Goal: Task Accomplishment & Management: Manage account settings

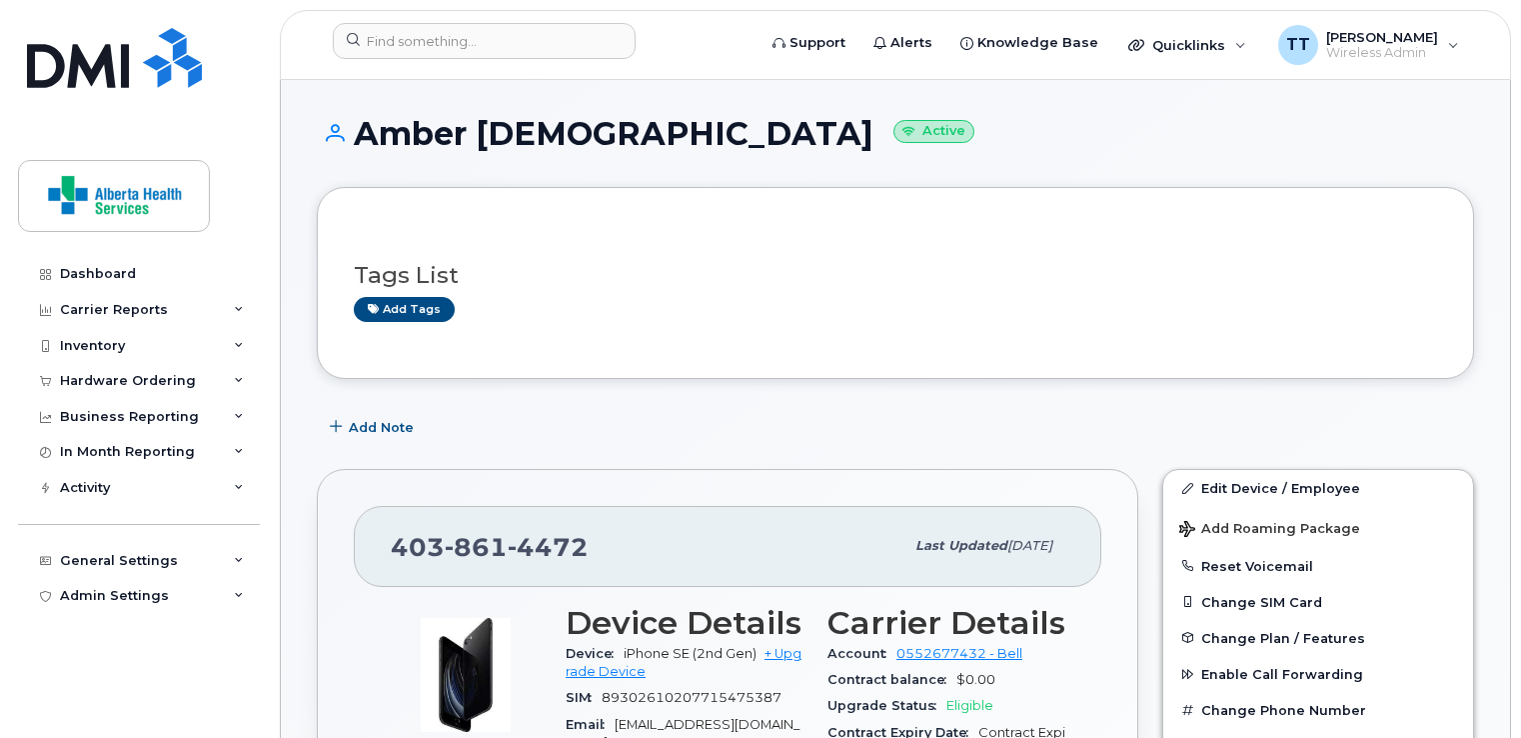
scroll to position [200, 0]
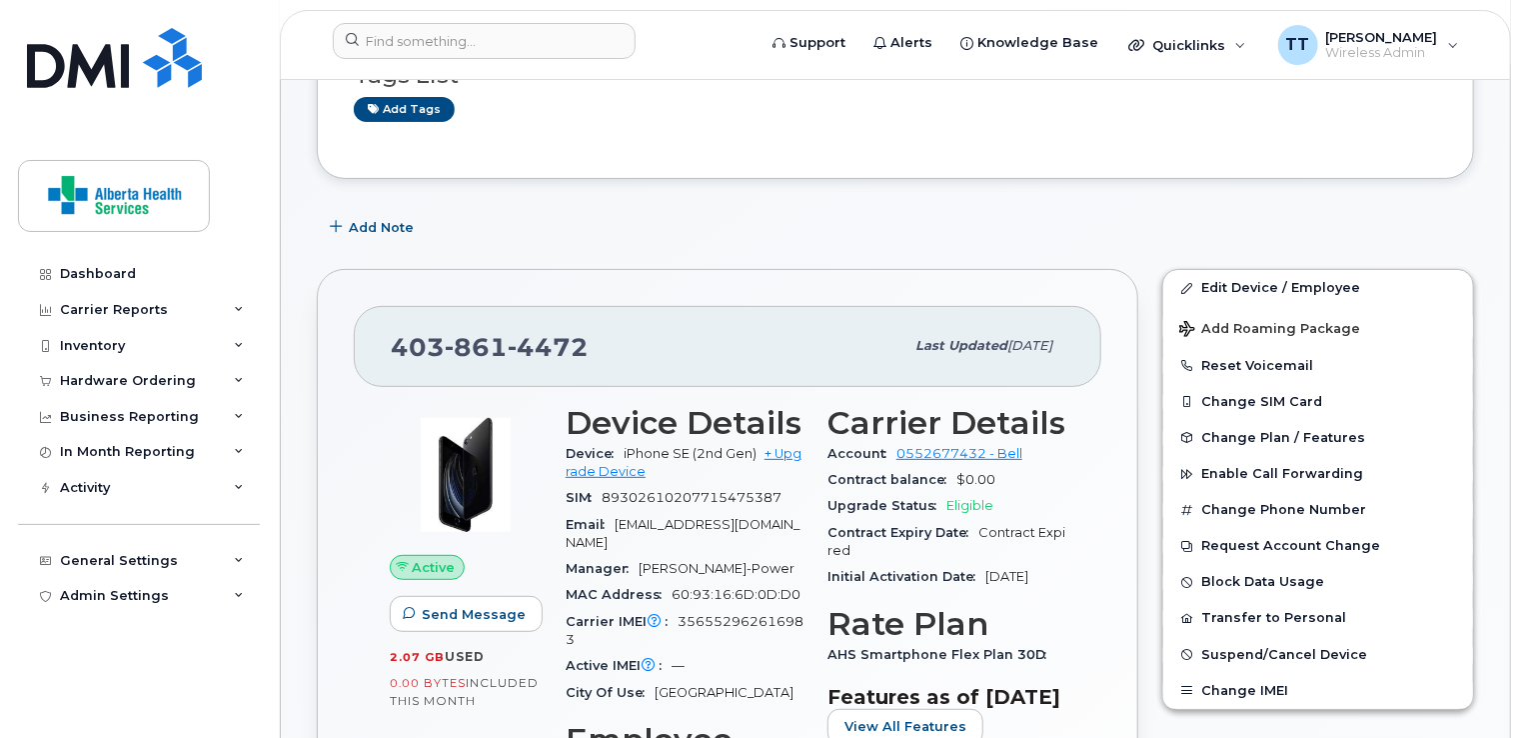
click at [691, 98] on div "Add tags" at bounding box center [888, 109] width 1068 height 25
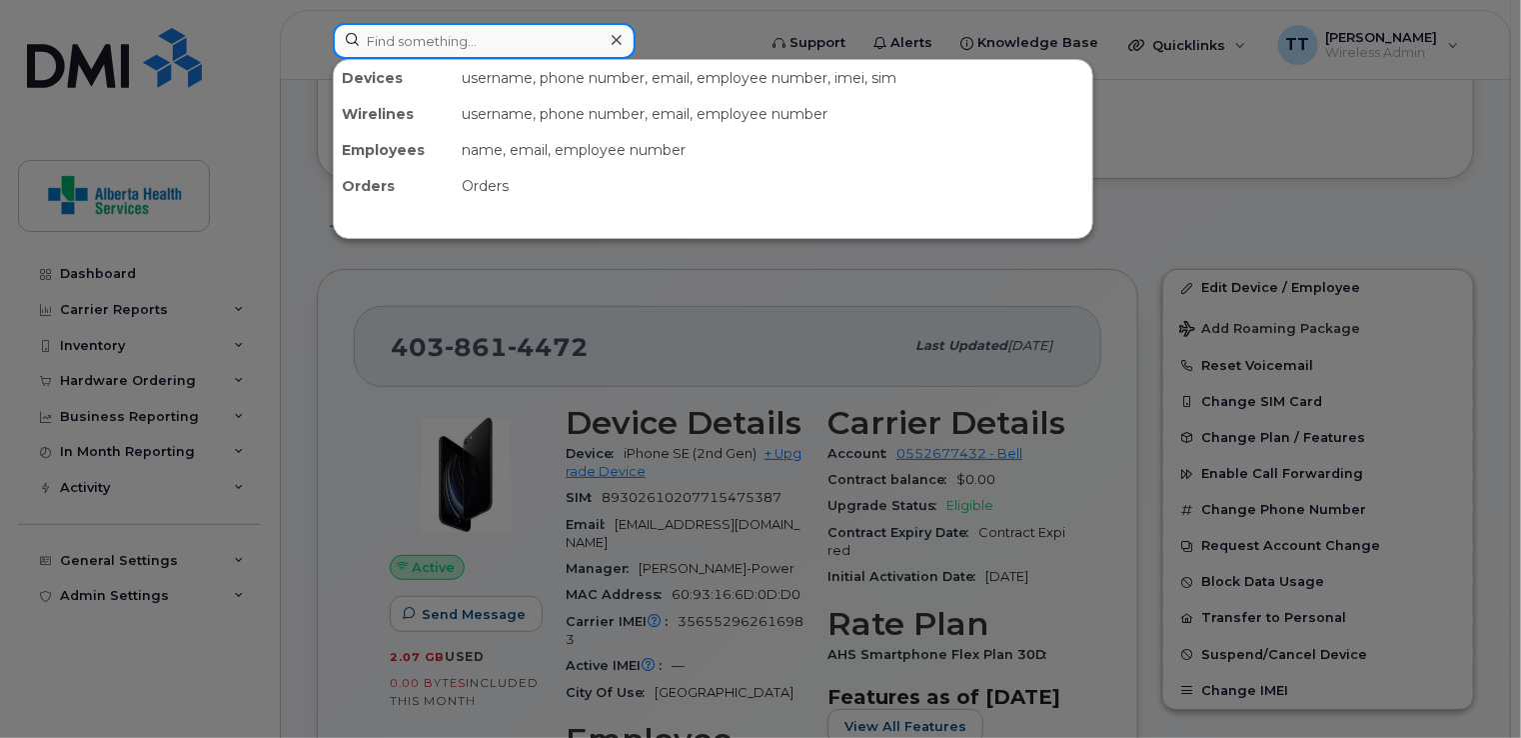
paste input "(403) 371-3058"
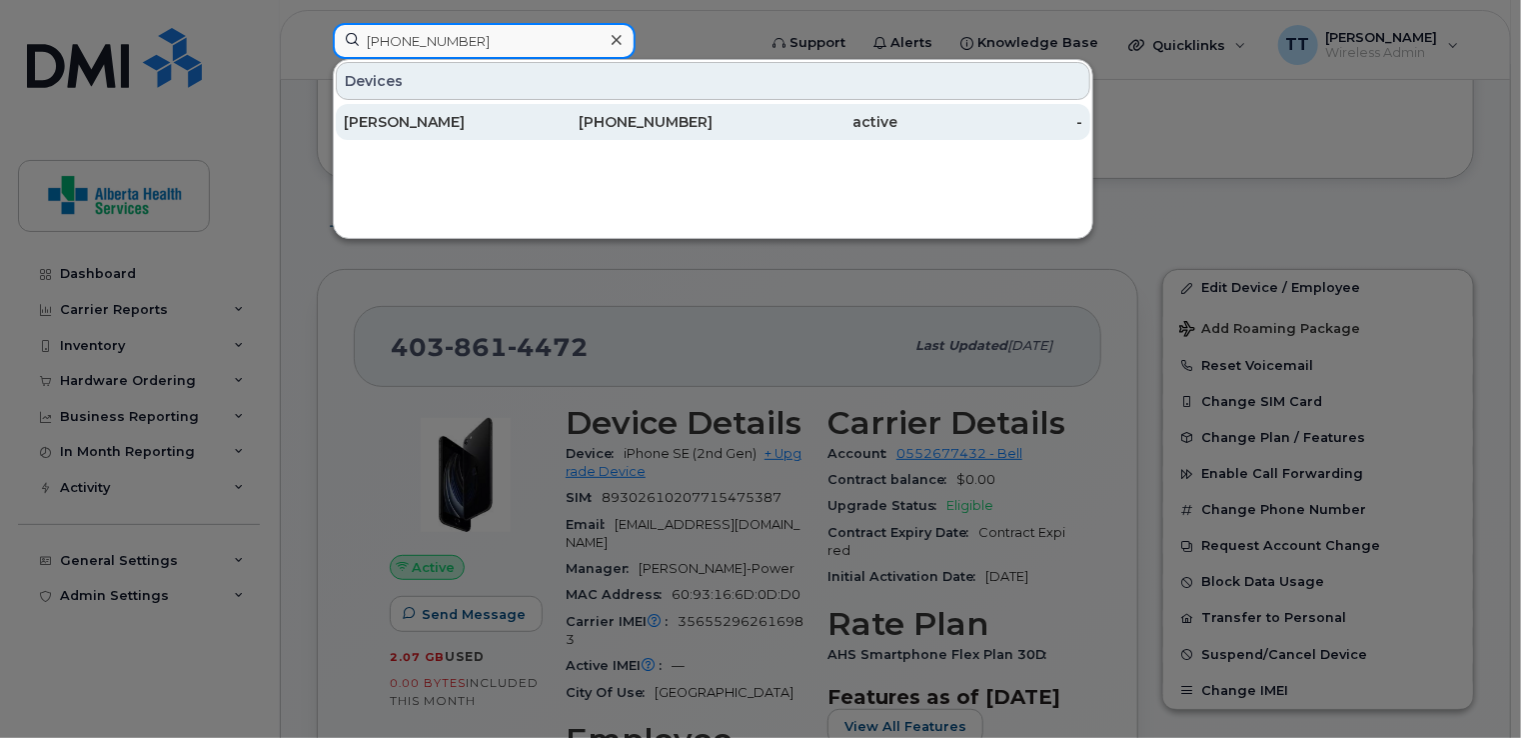
type input "(403) 371-3058"
click at [422, 112] on div "Nina Keefer" at bounding box center [436, 122] width 185 height 20
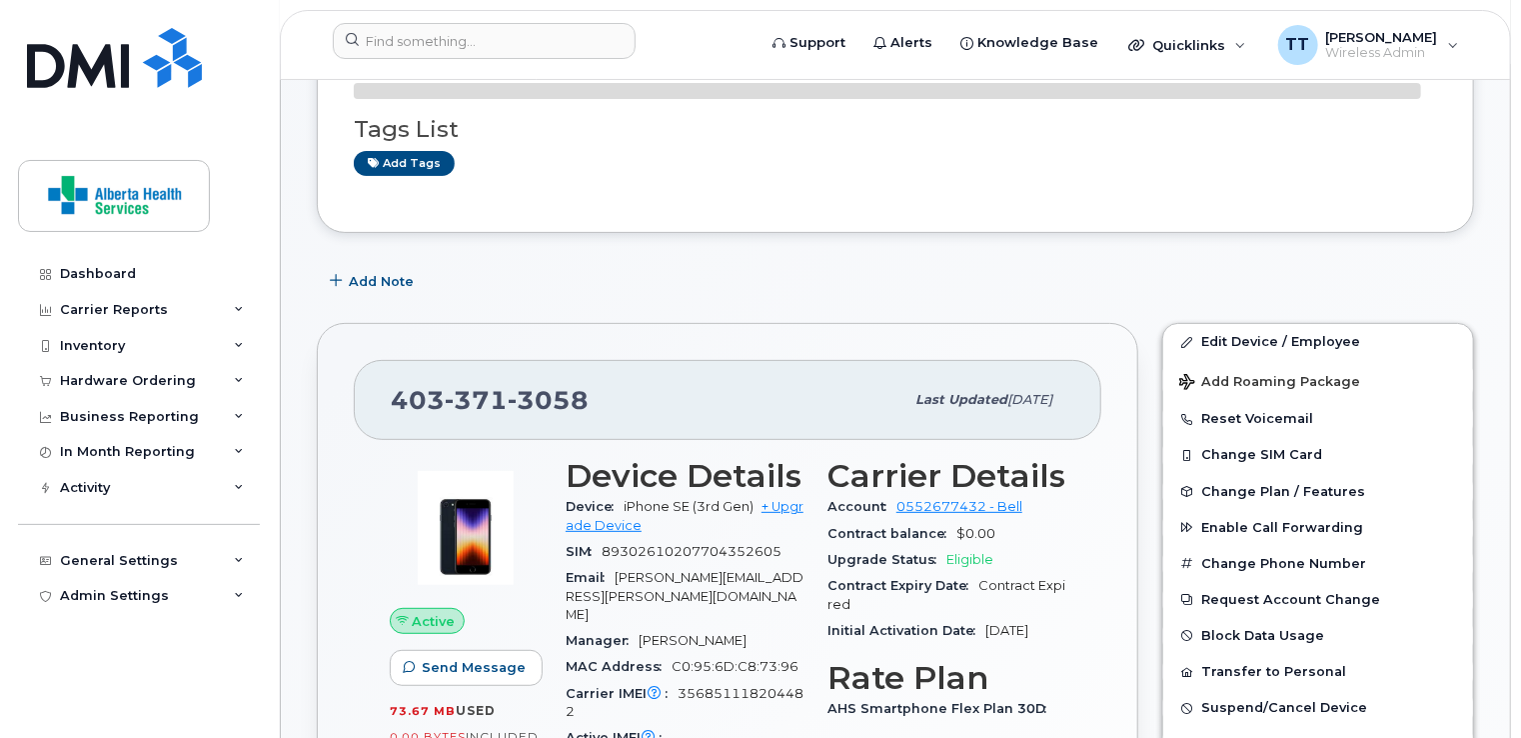
scroll to position [200, 0]
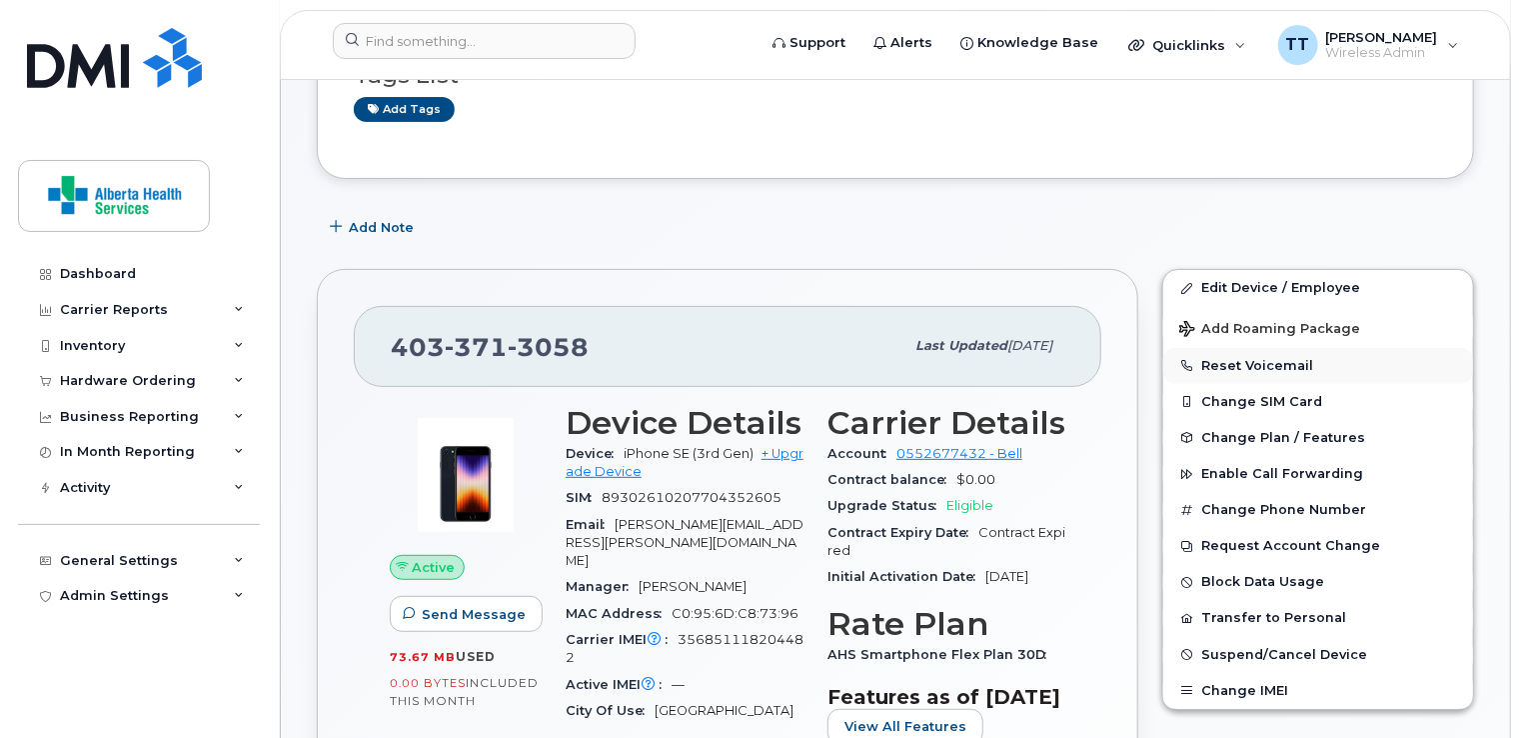
click at [1270, 364] on button "Reset Voicemail" at bounding box center [1319, 366] width 310 height 36
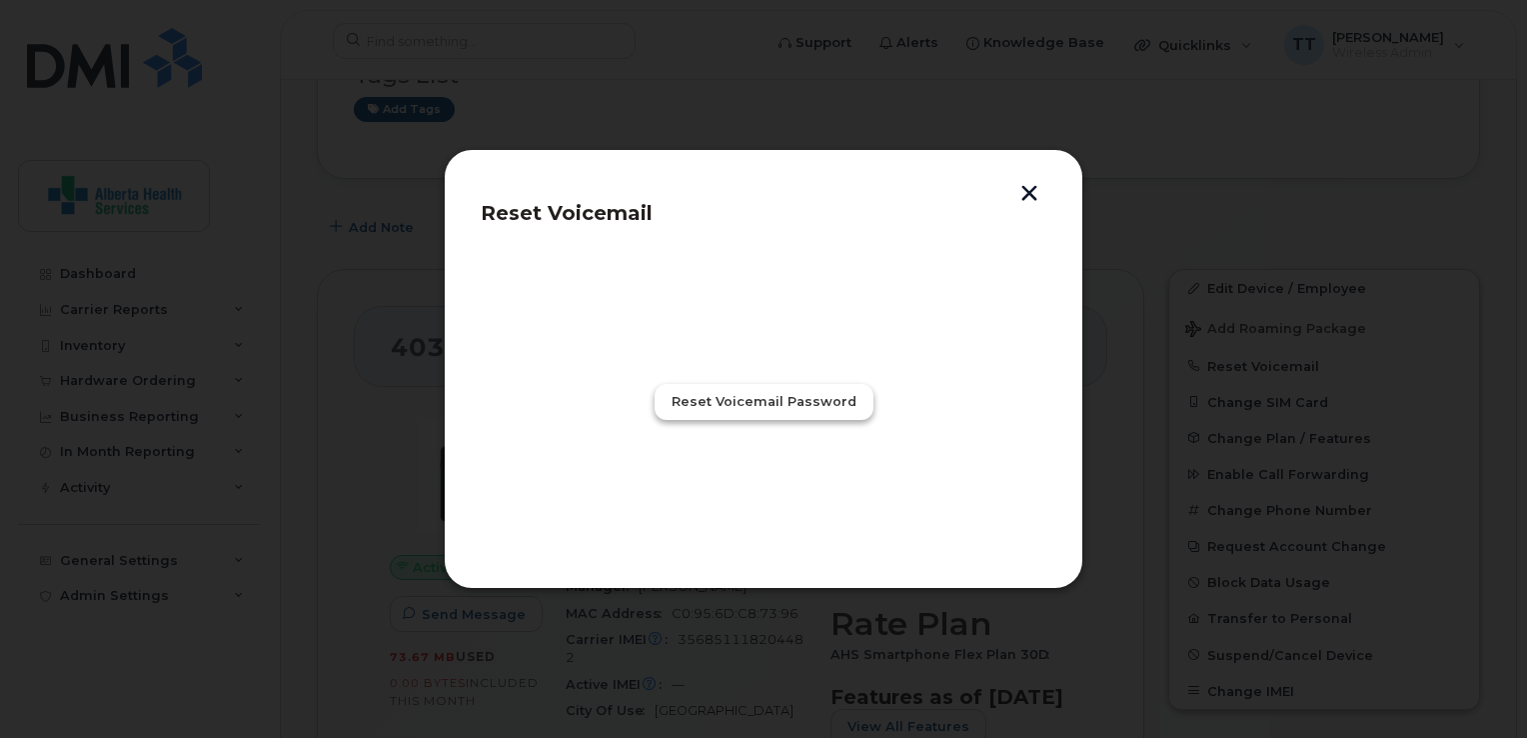
click at [757, 408] on span "Reset Voicemail Password" at bounding box center [764, 401] width 185 height 19
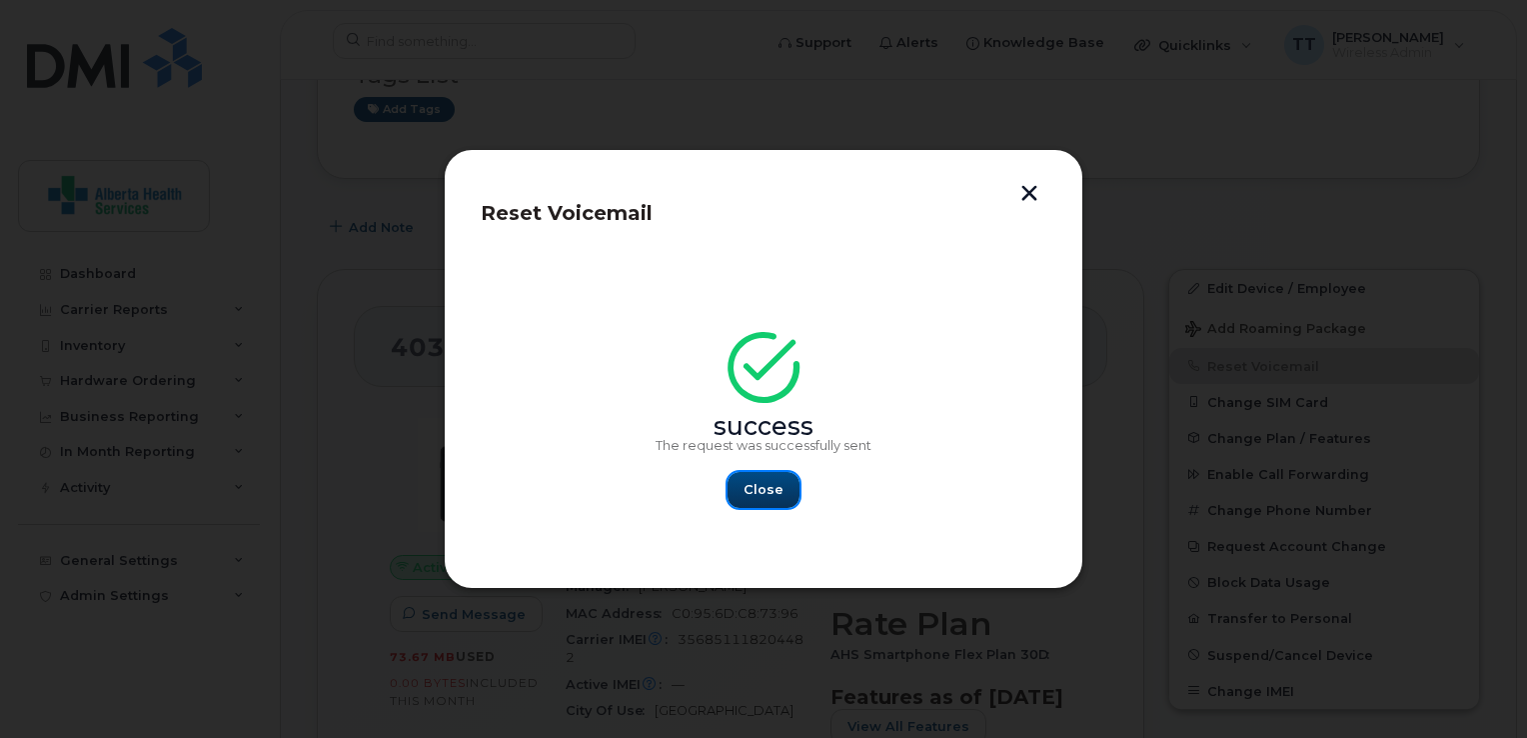
click at [760, 487] on span "Close" at bounding box center [764, 489] width 40 height 19
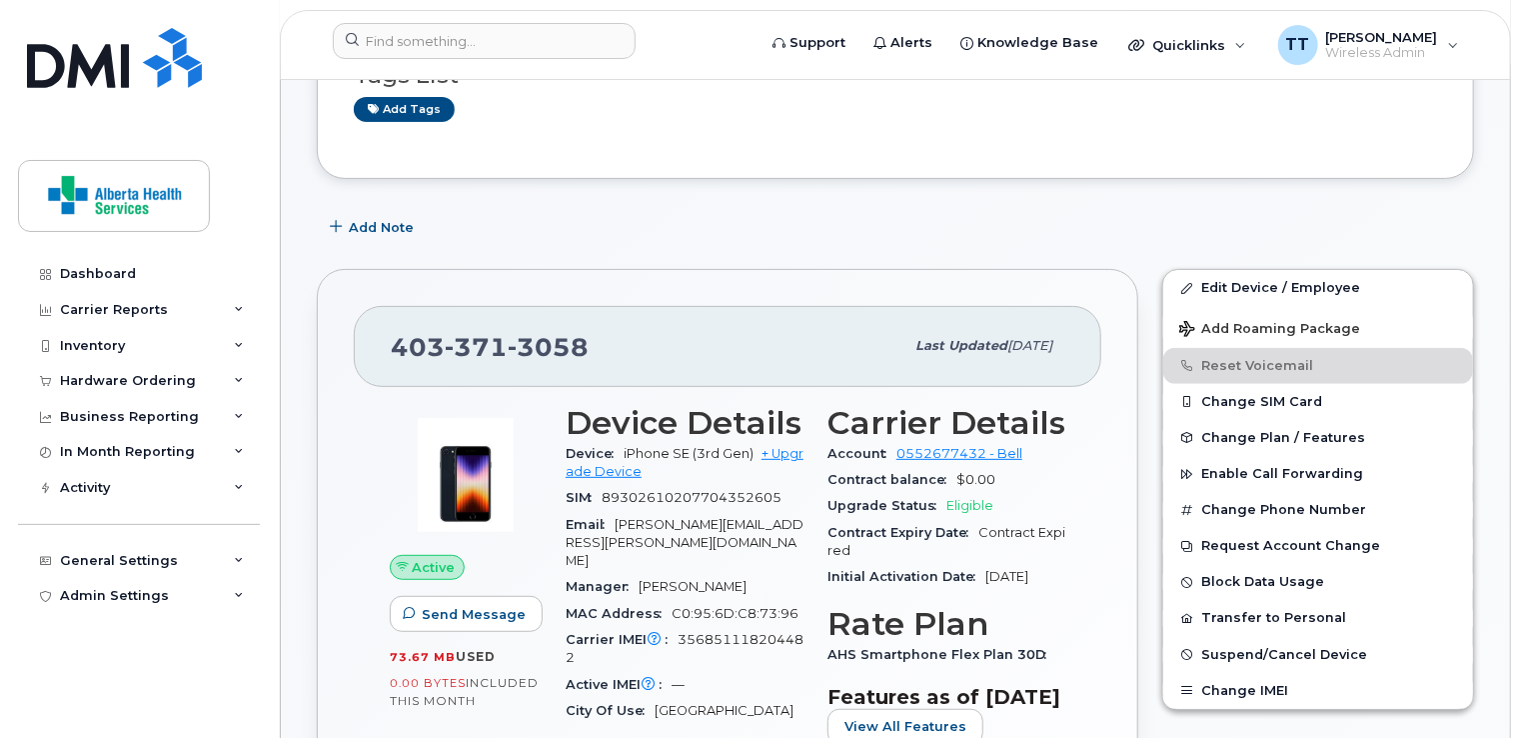
scroll to position [0, 0]
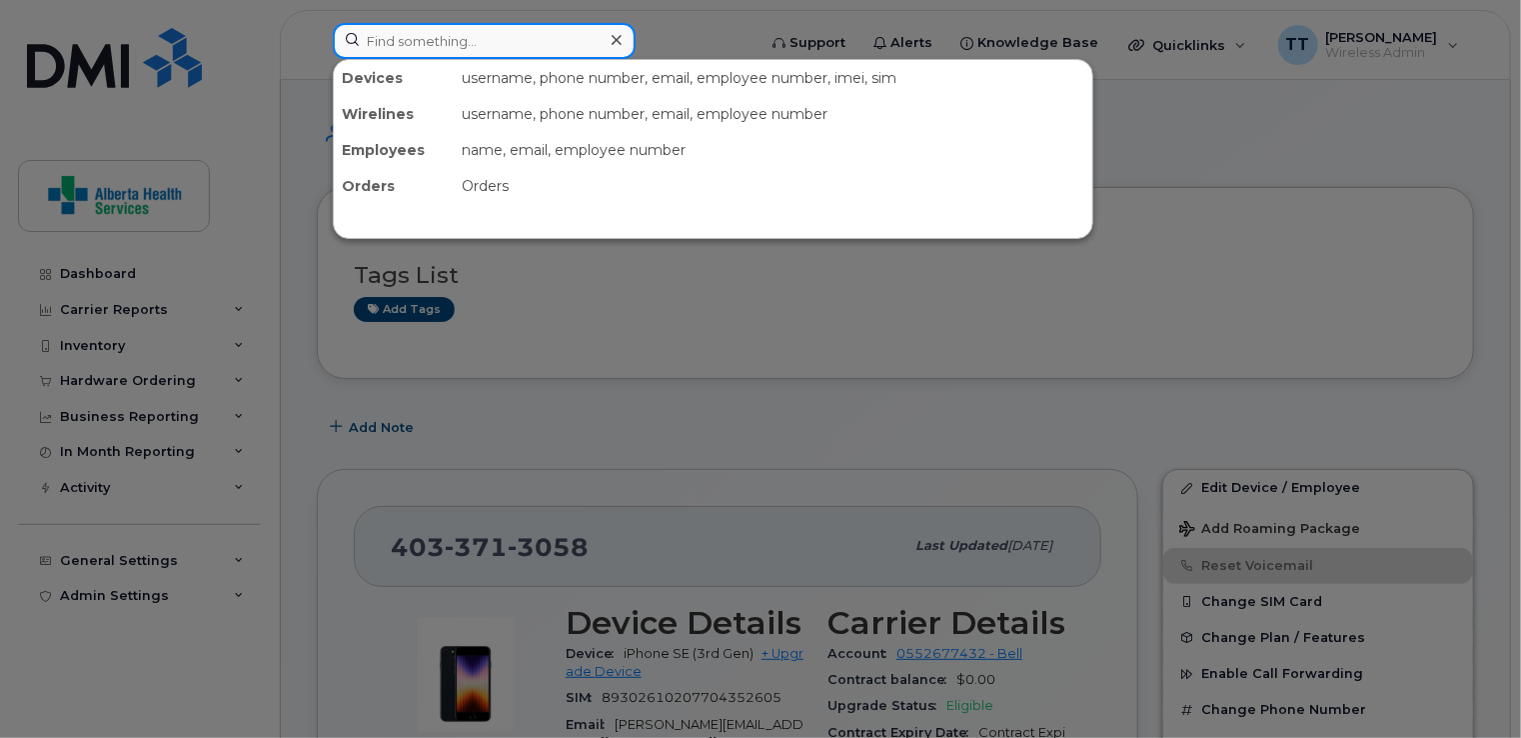
paste input "780-221-7236"
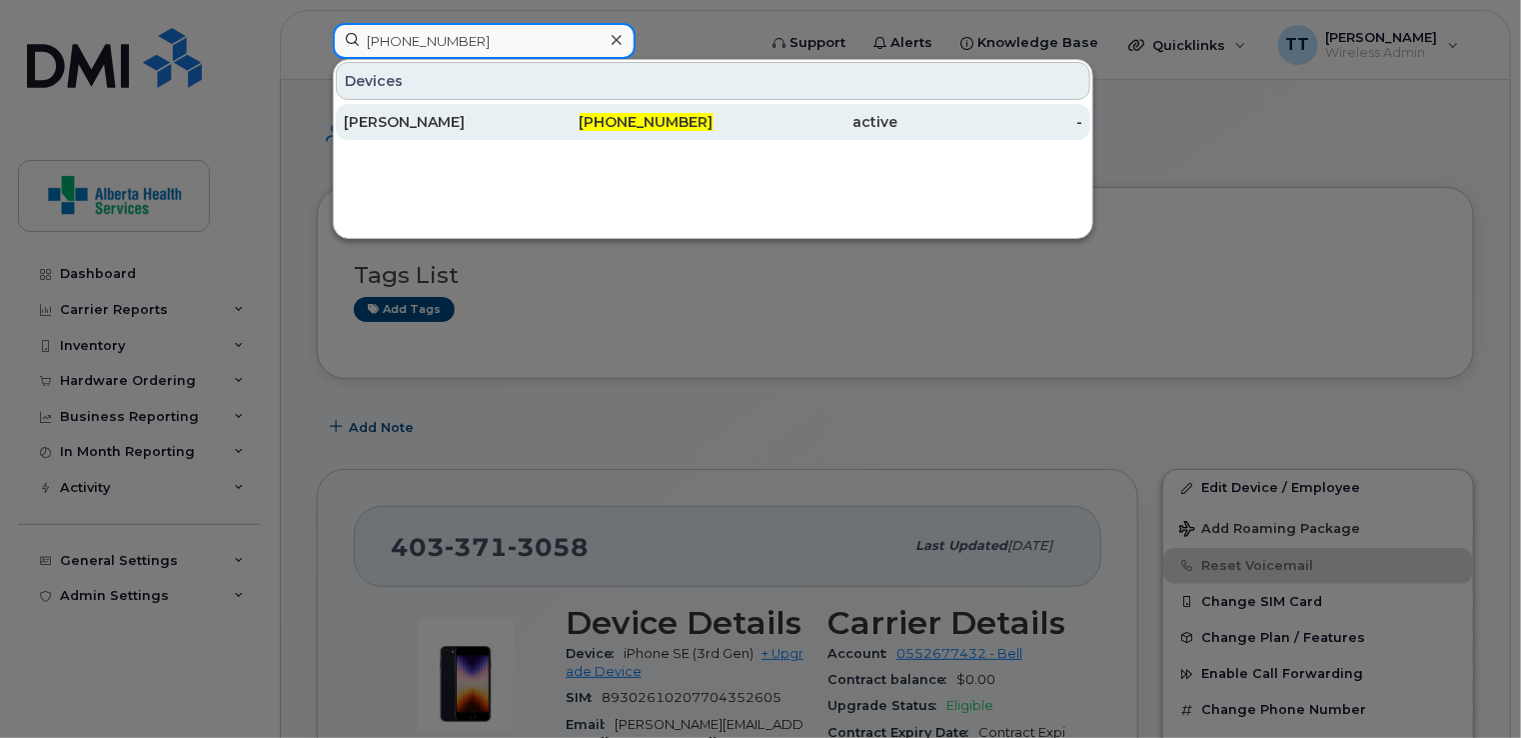
type input "780-221-7236"
click at [403, 126] on div "[PERSON_NAME]" at bounding box center [436, 122] width 185 height 20
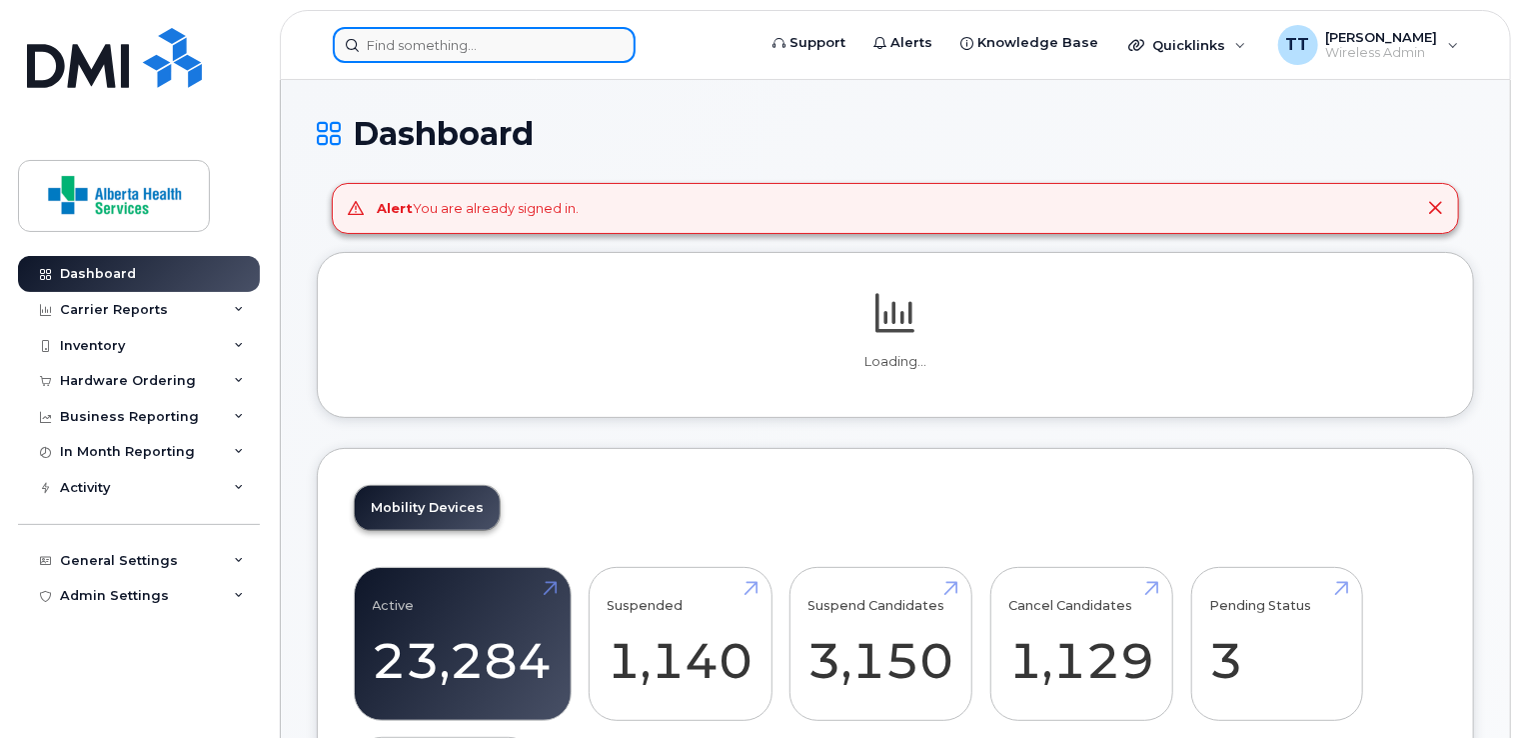
click at [434, 49] on input at bounding box center [484, 45] width 303 height 36
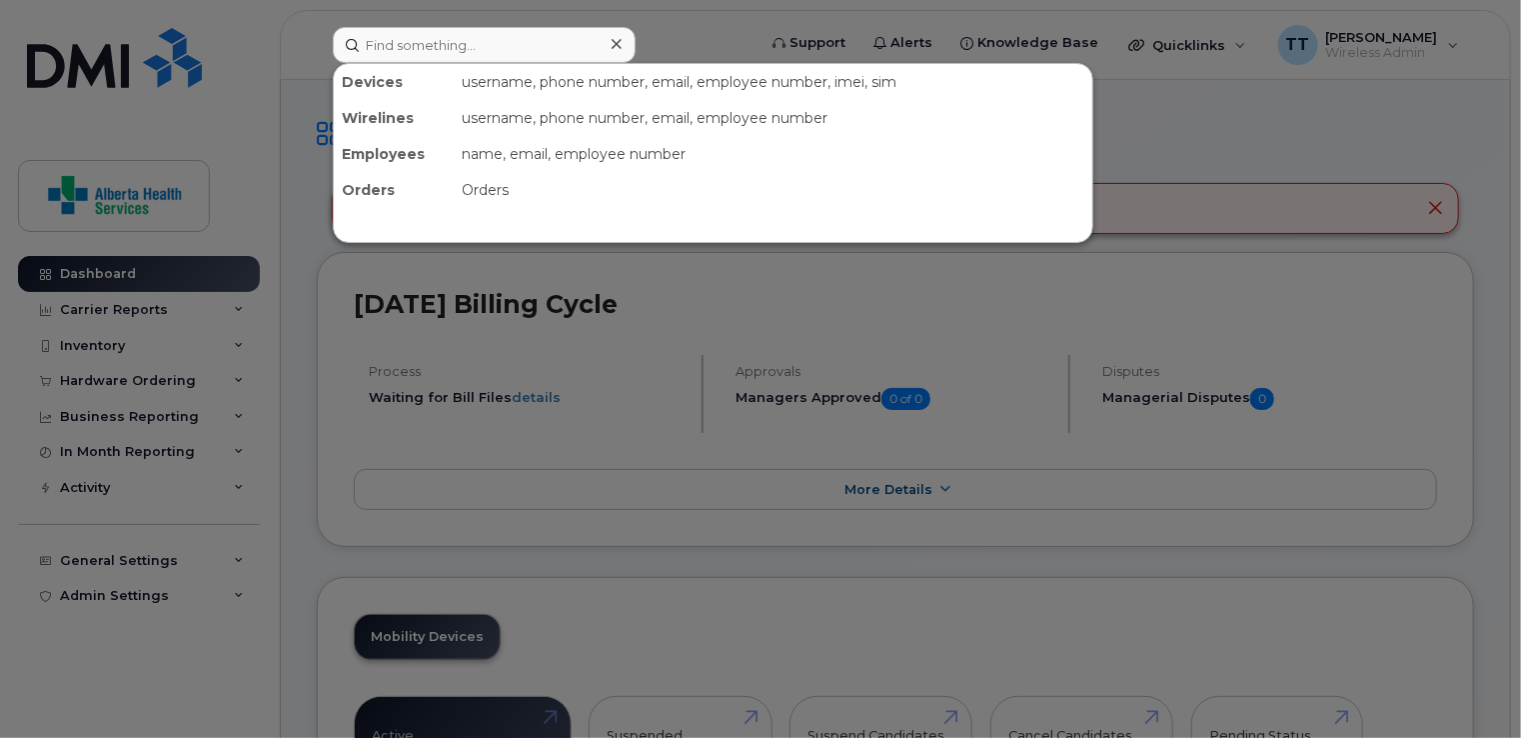
click at [678, 26] on div at bounding box center [760, 369] width 1521 height 738
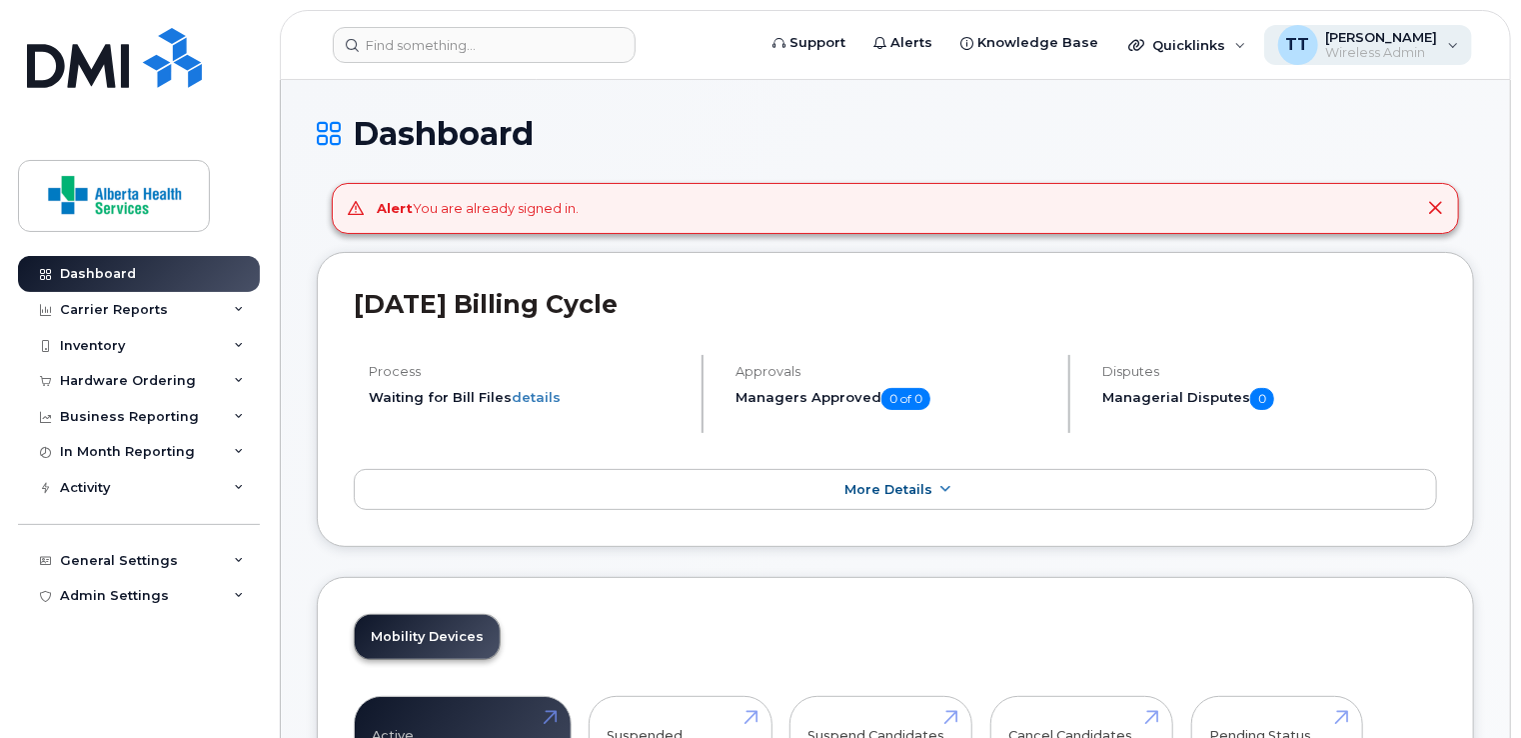
click at [1385, 41] on span "[PERSON_NAME]" at bounding box center [1383, 37] width 112 height 16
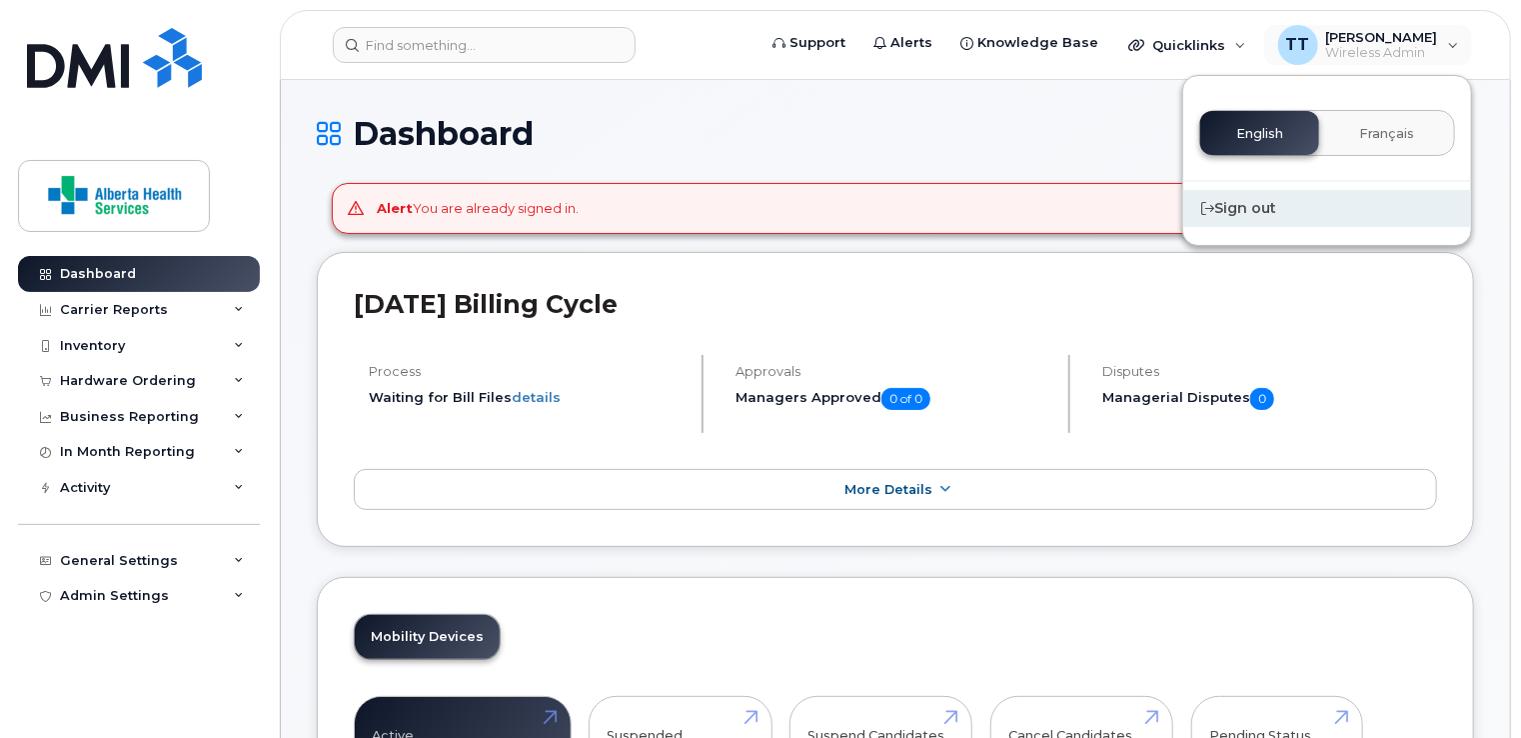
click at [1246, 199] on div "Sign out" at bounding box center [1328, 208] width 288 height 37
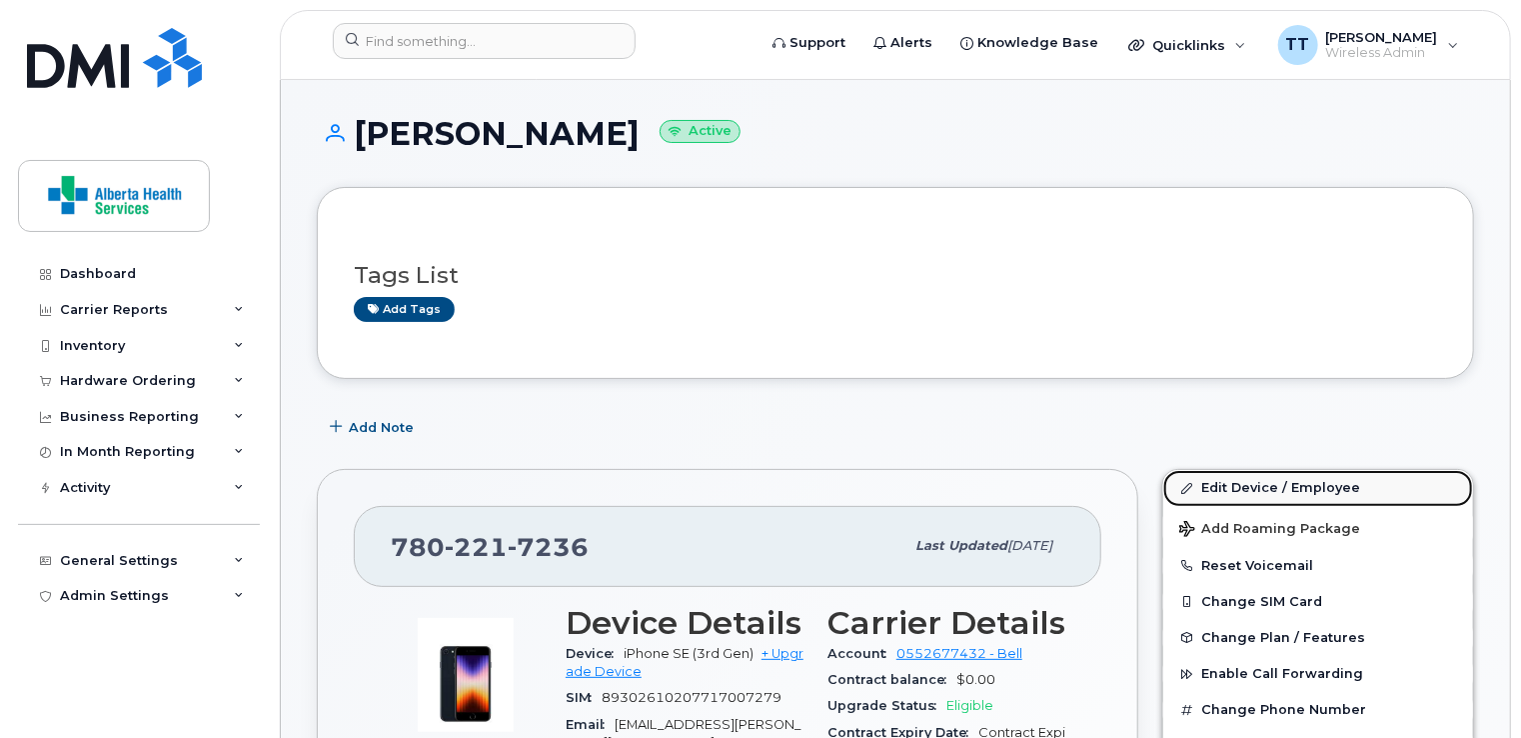
click at [1273, 490] on link "Edit Device / Employee" at bounding box center [1319, 488] width 310 height 36
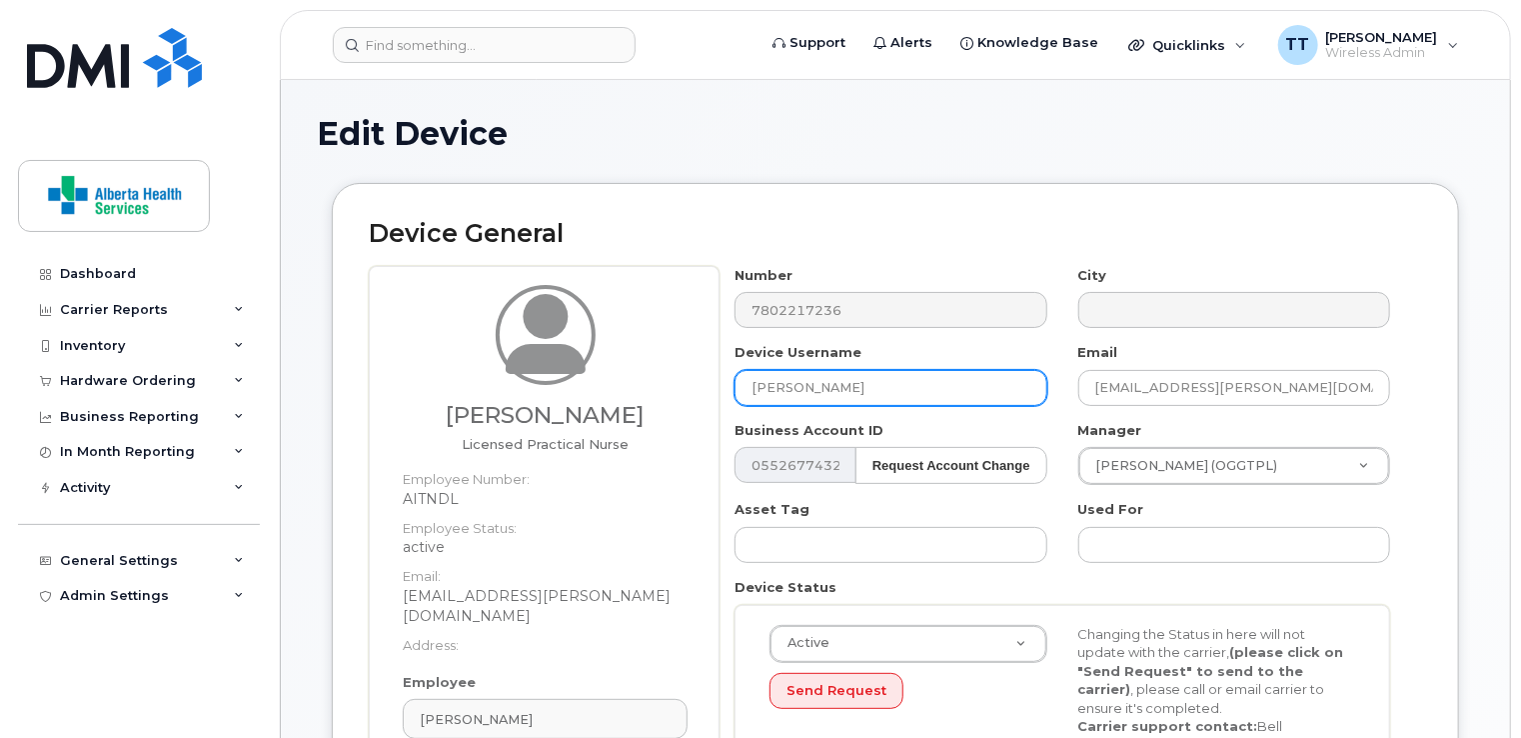
drag, startPoint x: 943, startPoint y: 377, endPoint x: 702, endPoint y: 373, distance: 240.9
click at [702, 373] on div "Crista Rose-Hebert Licensed Practical Nurse Employee Number: AITNDL Employee St…" at bounding box center [896, 568] width 1054 height 604
drag, startPoint x: 813, startPoint y: 371, endPoint x: 797, endPoint y: 386, distance: 21.9
paste input "[PERSON_NAME]"
type input "[PERSON_NAME]"
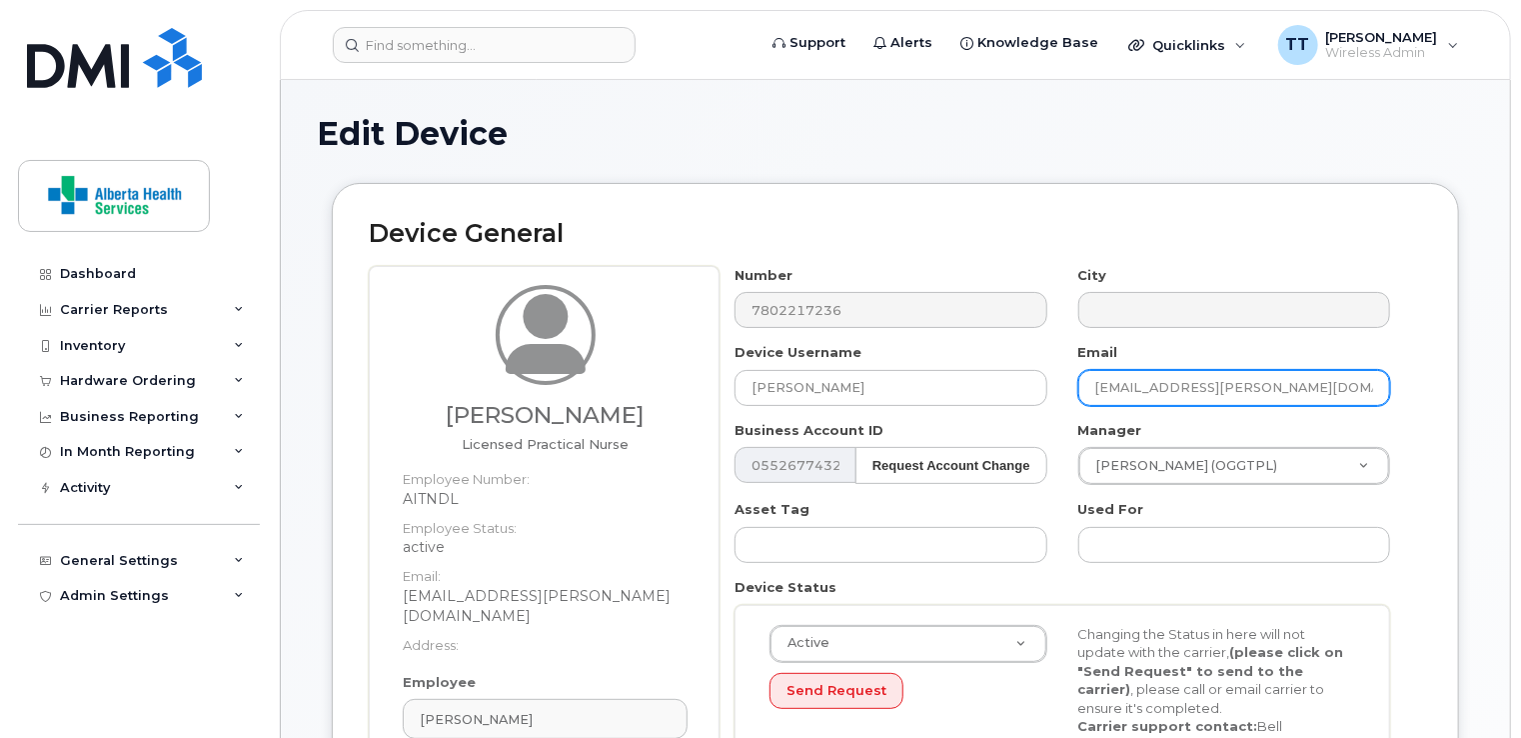
scroll to position [0, 14]
drag, startPoint x: 1096, startPoint y: 384, endPoint x: 1419, endPoint y: 392, distance: 324.0
click at [1419, 392] on div "Number 7802217236 City Device Username Bryann Kobewka Email Crista.Rose-Hebert@…" at bounding box center [1071, 568] width 703 height 604
paste input "bryann.kobewka@albertahealthservices.ca)"
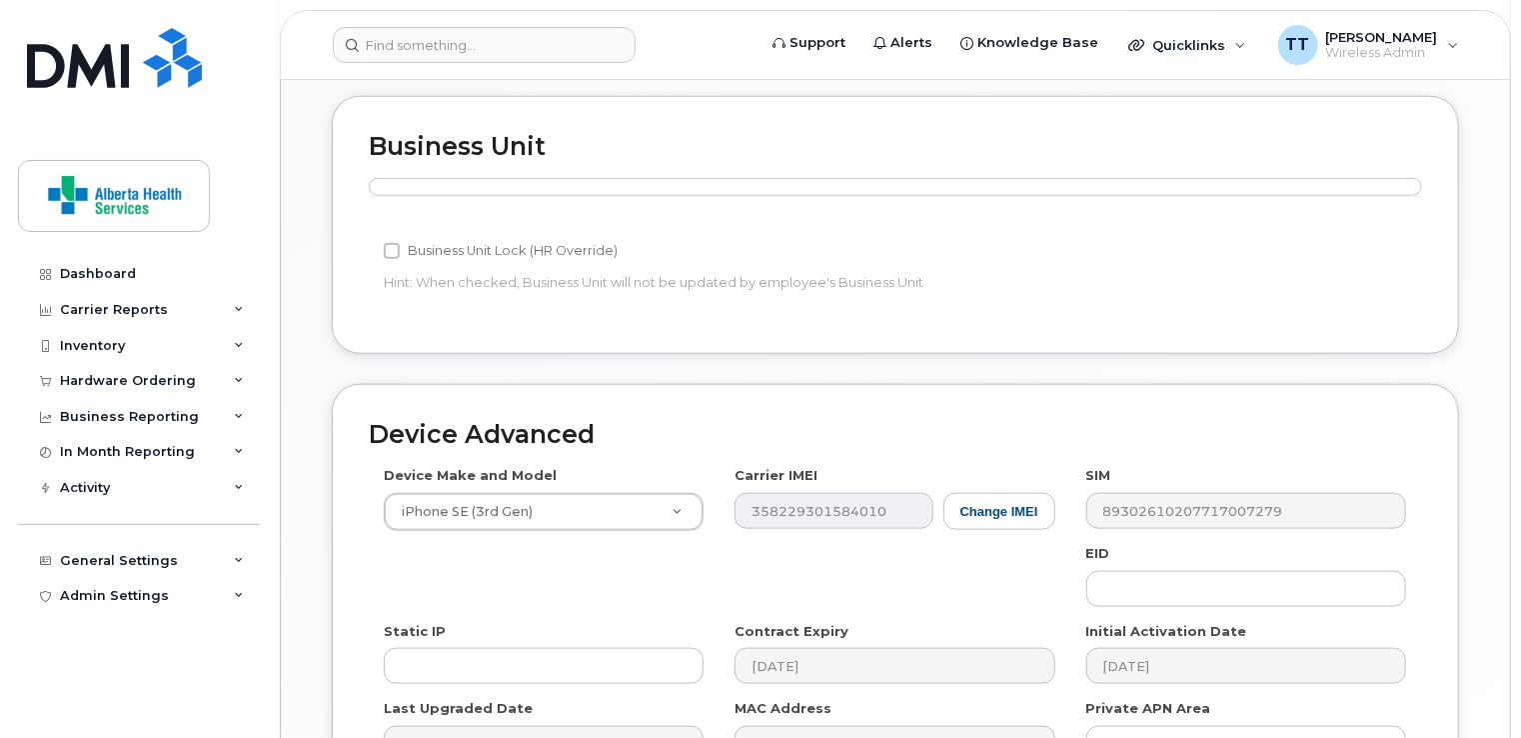
scroll to position [1080, 0]
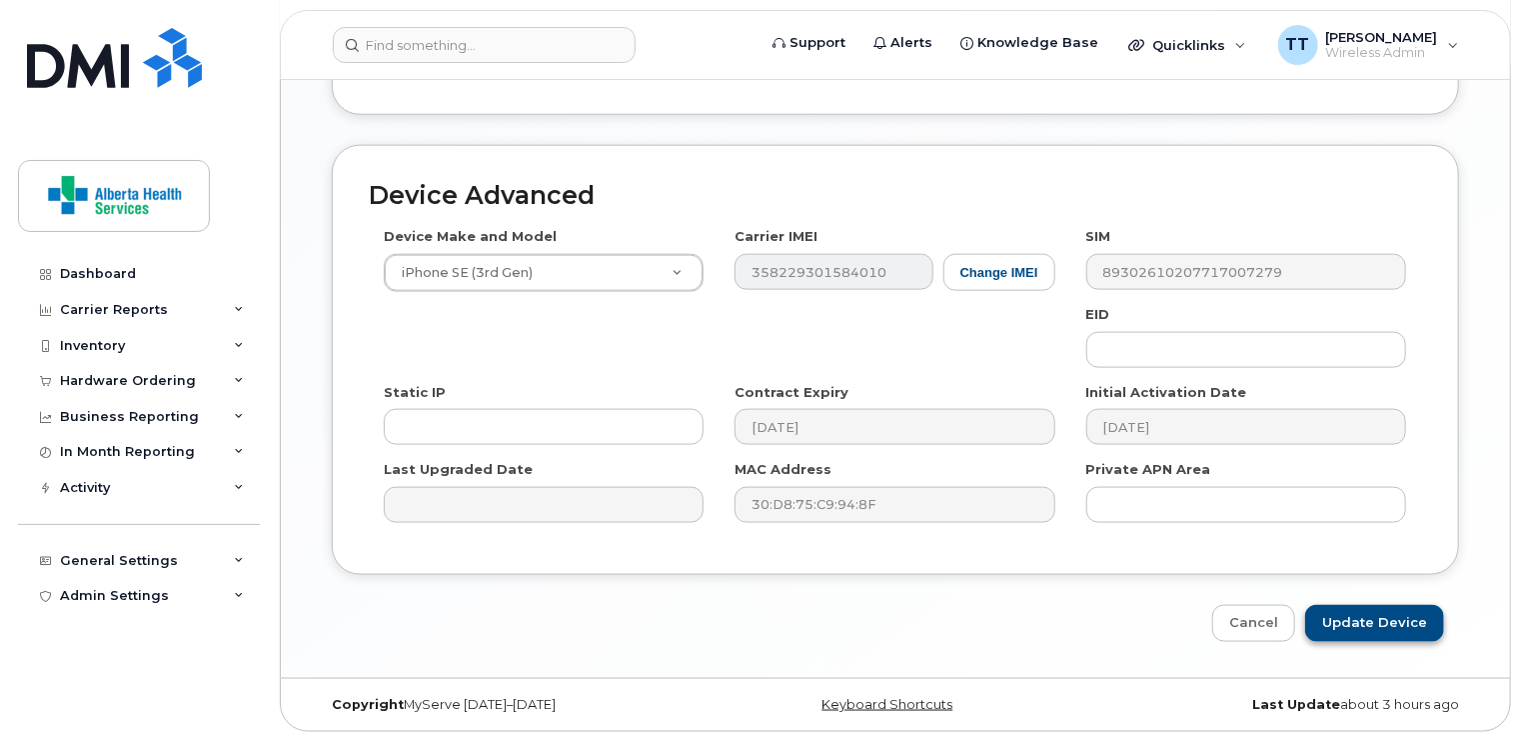
type input "bryann.kobewka@albertahealthservices.ca)"
click at [1377, 626] on input "Update Device" at bounding box center [1375, 623] width 139 height 37
type input "Saving..."
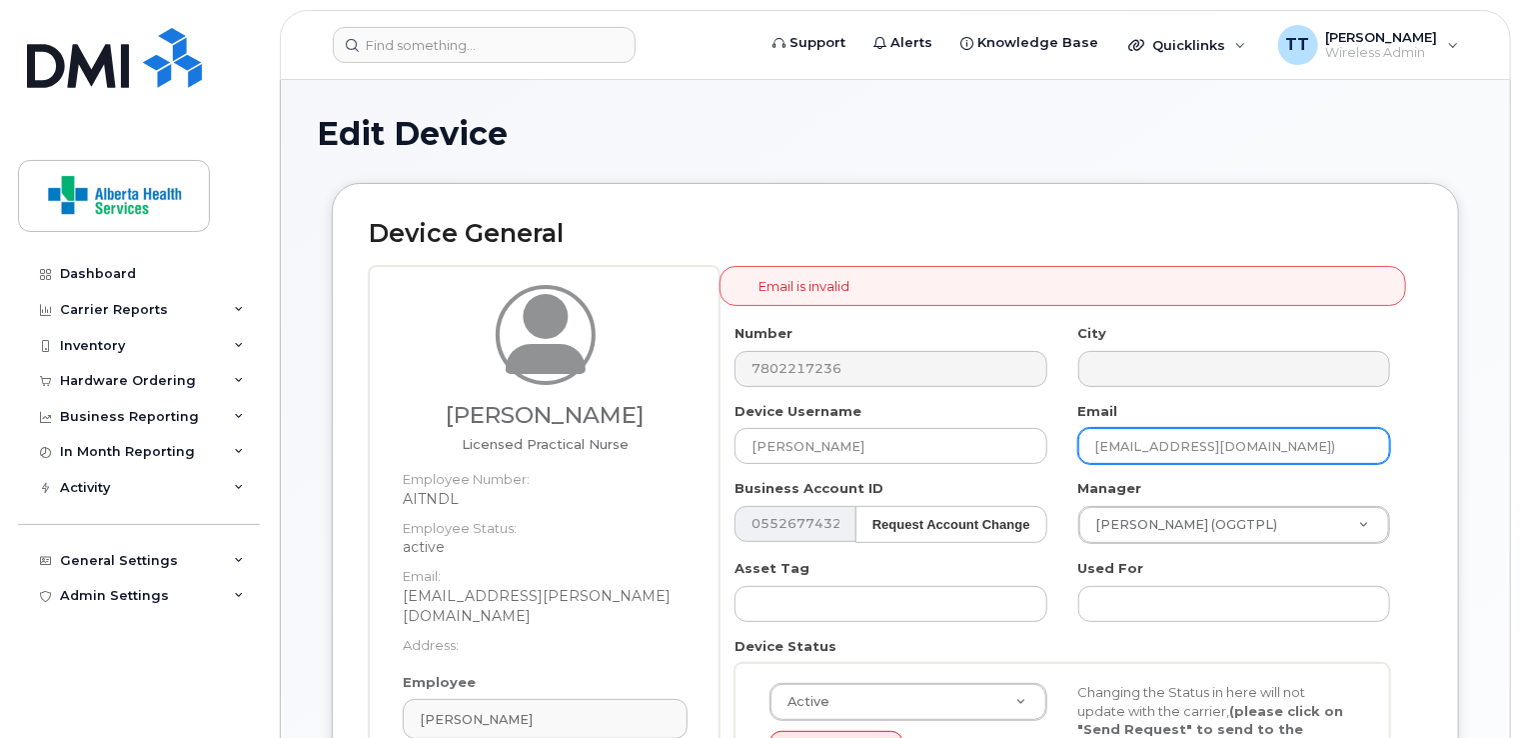
scroll to position [0, 4]
drag, startPoint x: 1099, startPoint y: 444, endPoint x: 1438, endPoint y: 466, distance: 340.6
click at [1438, 466] on div "Device General [PERSON_NAME] Licensed Practical Nurse Employee Number: AITNDL E…" at bounding box center [896, 545] width 1128 height 724
paste input "[EMAIL_ADDRESS][DOMAIN_NAME]"
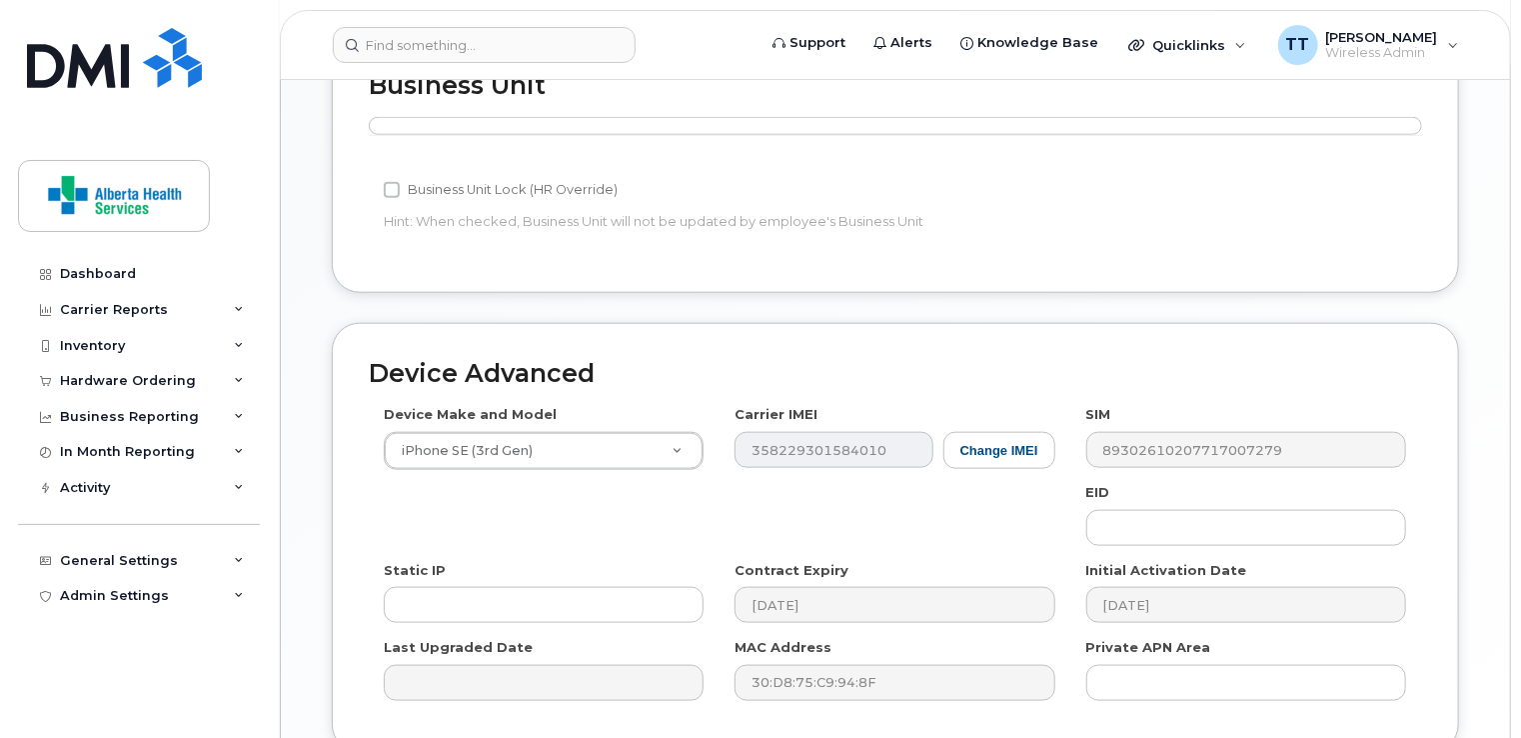
scroll to position [1080, 0]
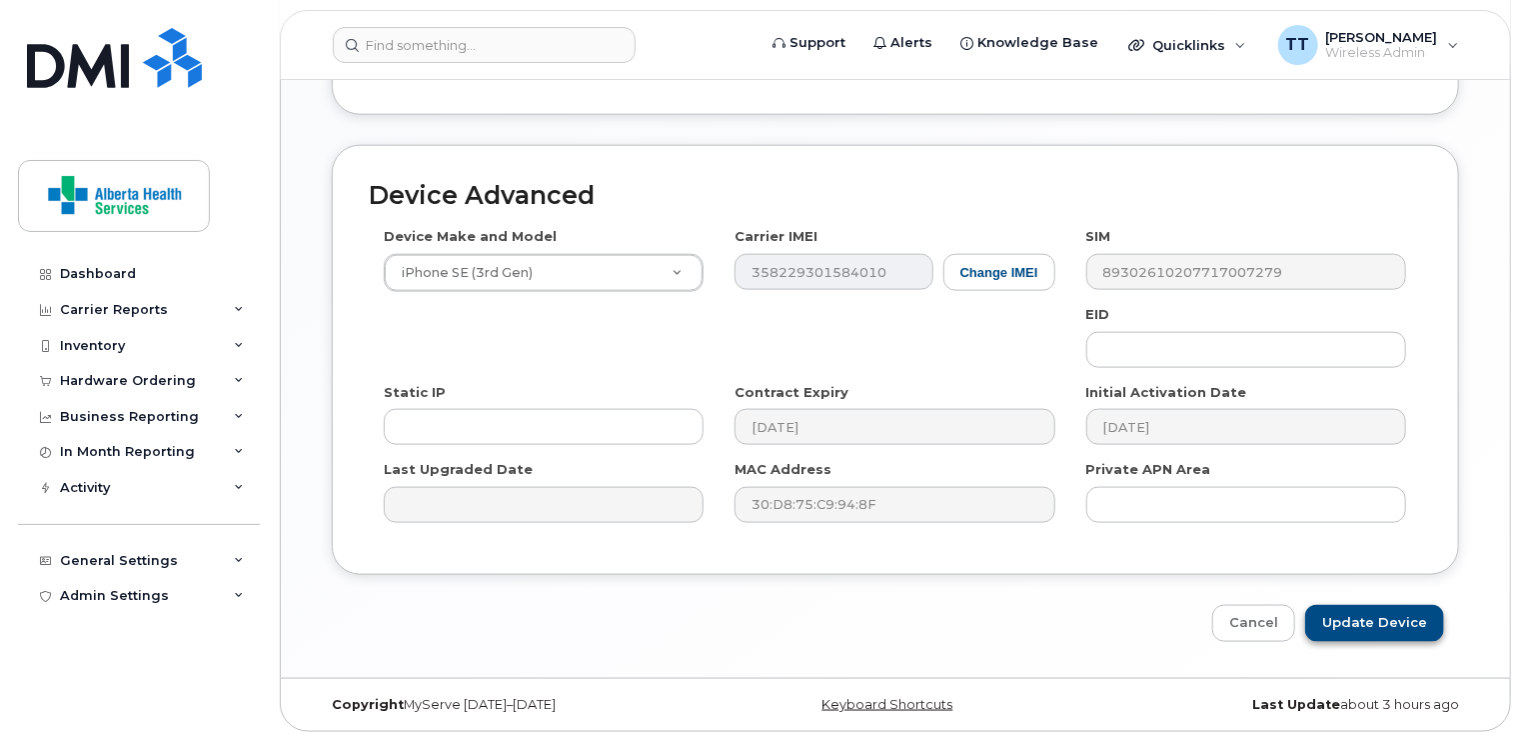
type input "[EMAIL_ADDRESS][DOMAIN_NAME]"
click at [1389, 617] on input "Update Device" at bounding box center [1375, 623] width 139 height 37
type input "Saving..."
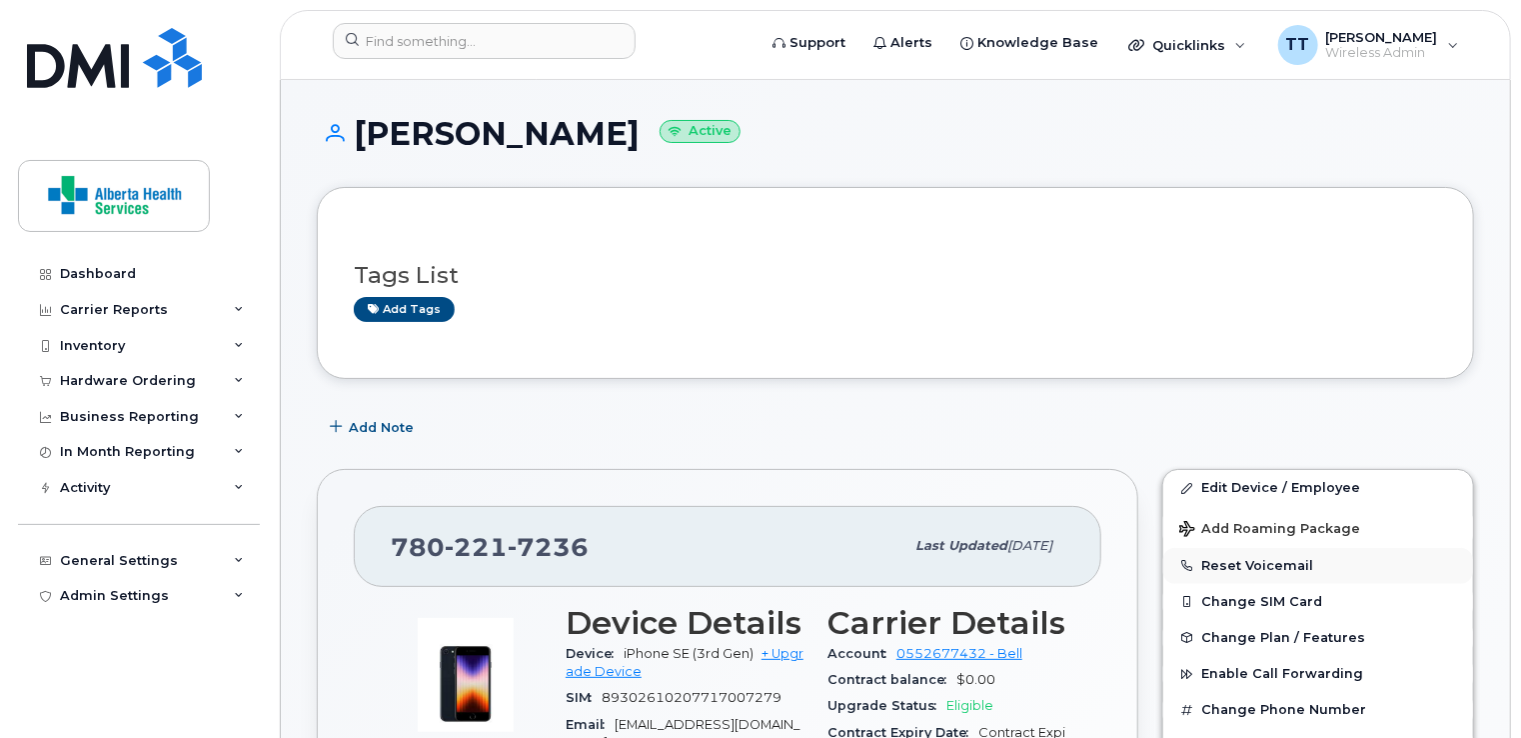
click at [1216, 561] on button "Reset Voicemail" at bounding box center [1319, 566] width 310 height 36
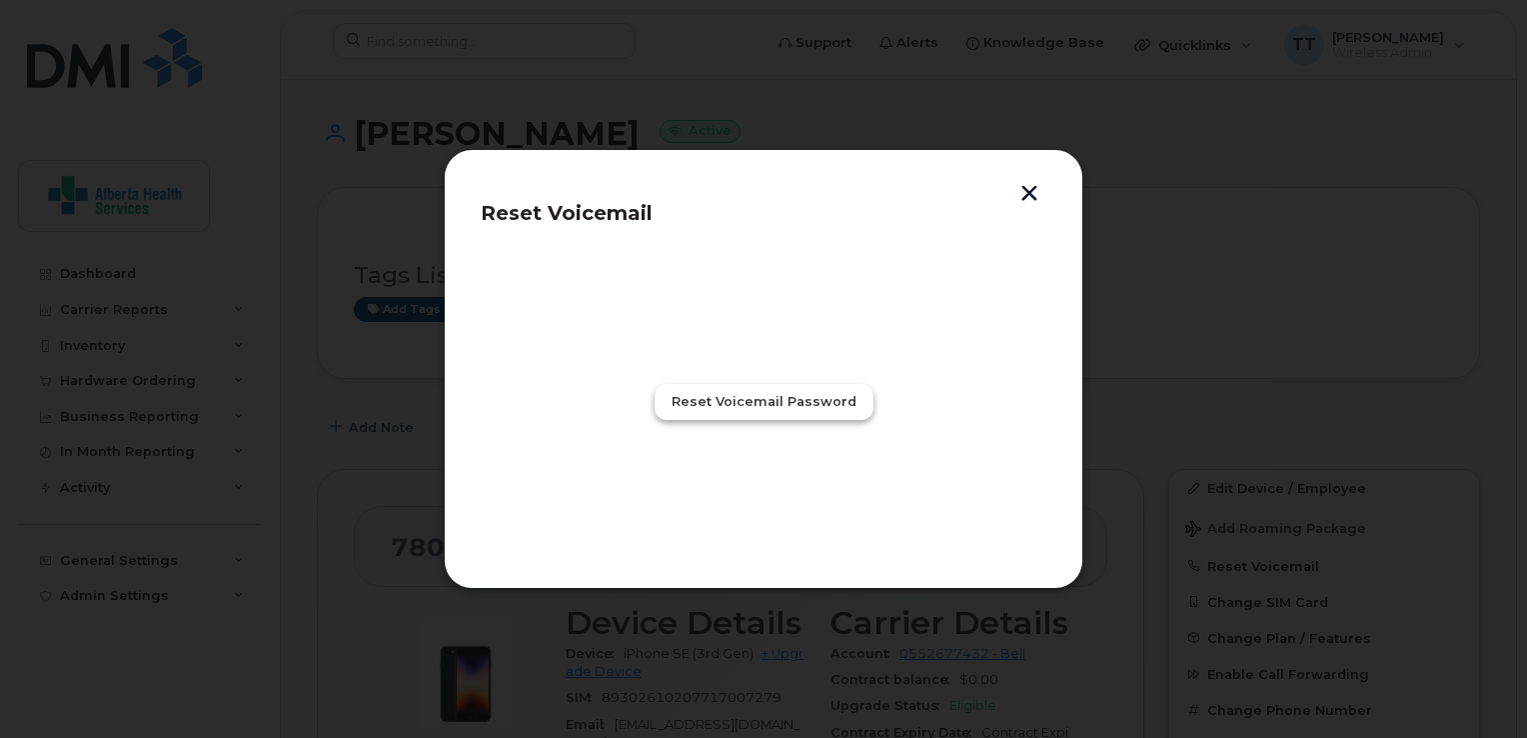
click at [766, 400] on span "Reset Voicemail Password" at bounding box center [764, 401] width 185 height 19
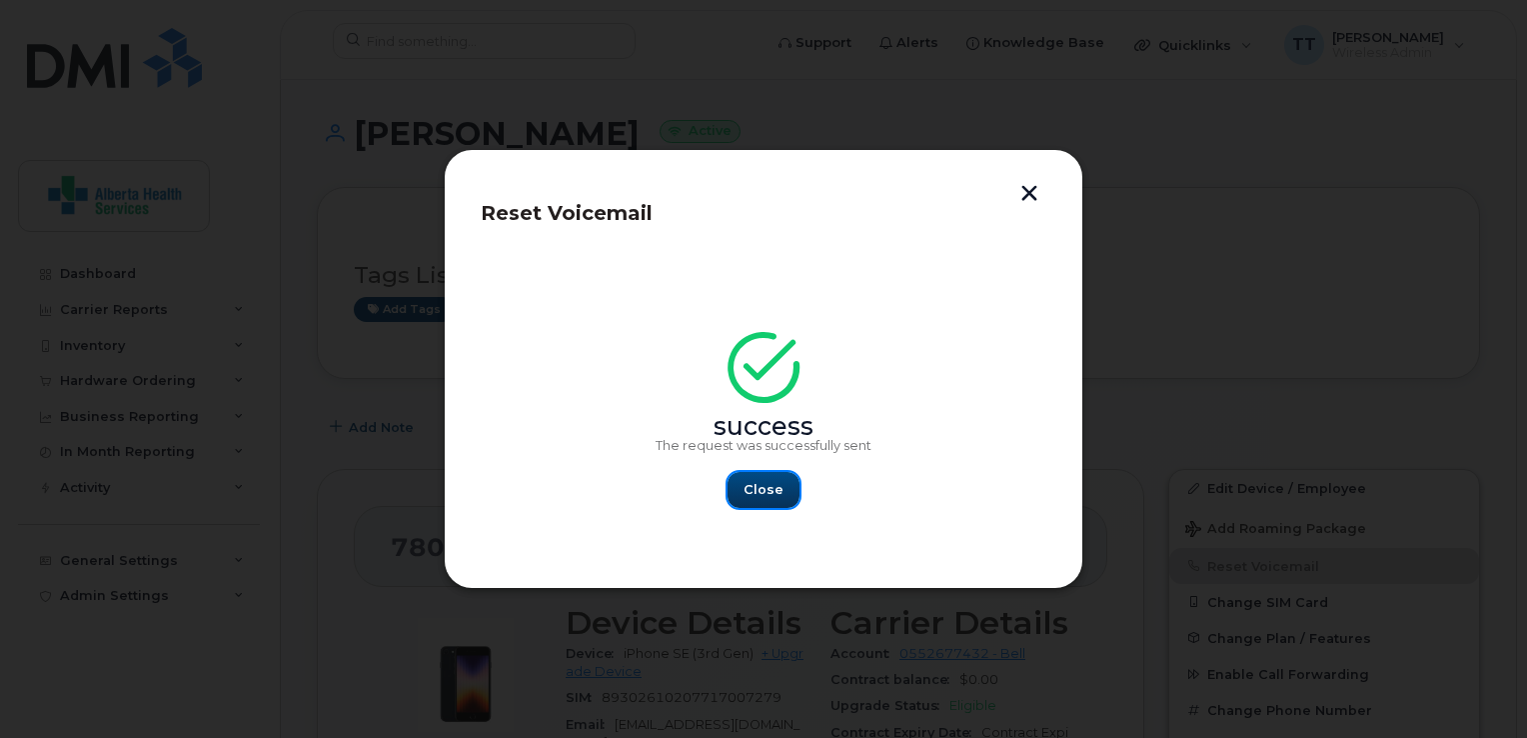
click at [773, 482] on span "Close" at bounding box center [764, 489] width 40 height 19
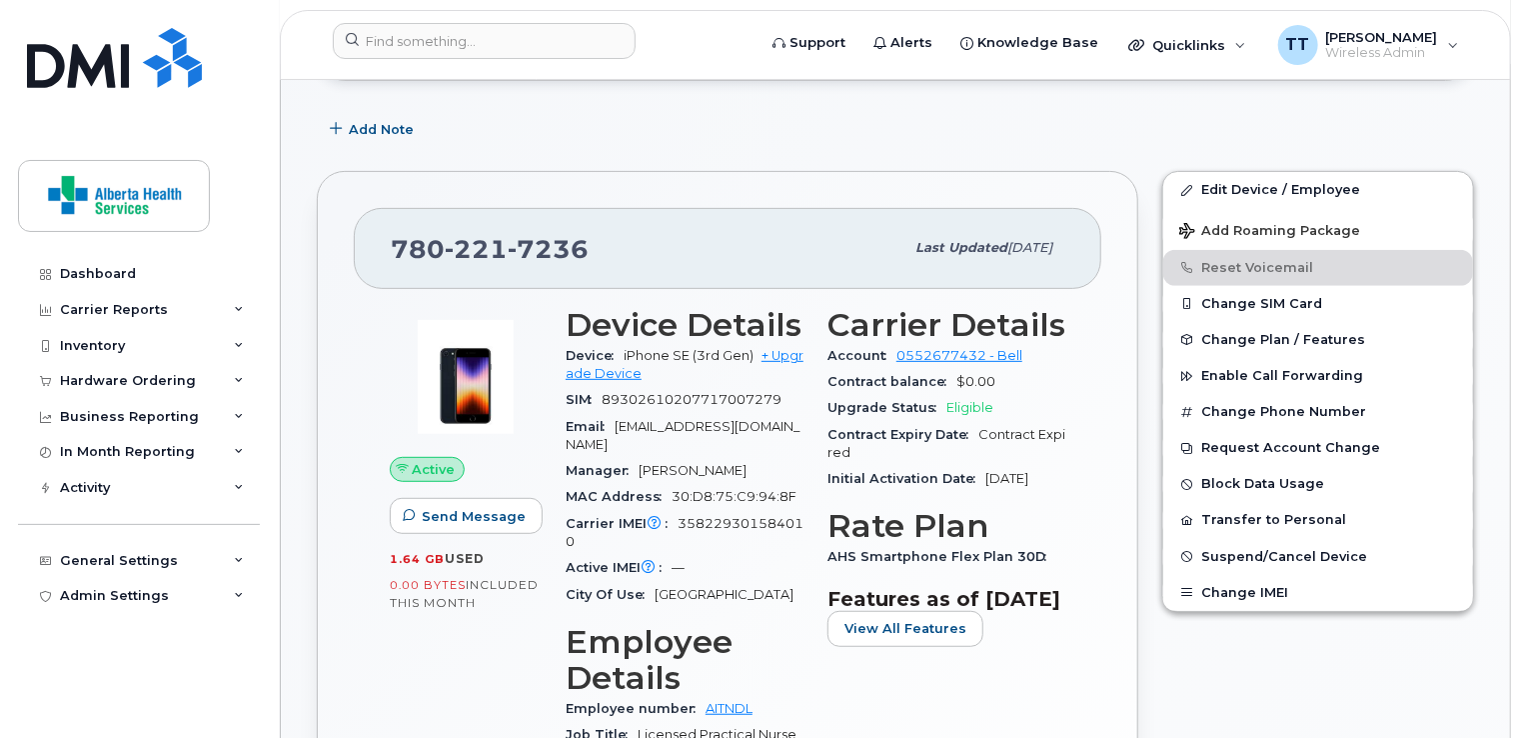
scroll to position [300, 0]
drag, startPoint x: 563, startPoint y: 358, endPoint x: 767, endPoint y: 435, distance: 218.0
click at [767, 435] on div "Device Details Device iPhone SE (3rd Gen) + Upgrade Device SIM 8930261020771700…" at bounding box center [685, 608] width 262 height 631
drag, startPoint x: 767, startPoint y: 434, endPoint x: 738, endPoint y: 420, distance: 32.2
copy section "Device iPhone SE (3rd Gen) + Upgrade Device SIM 89302610207717007279 Email Brya…"
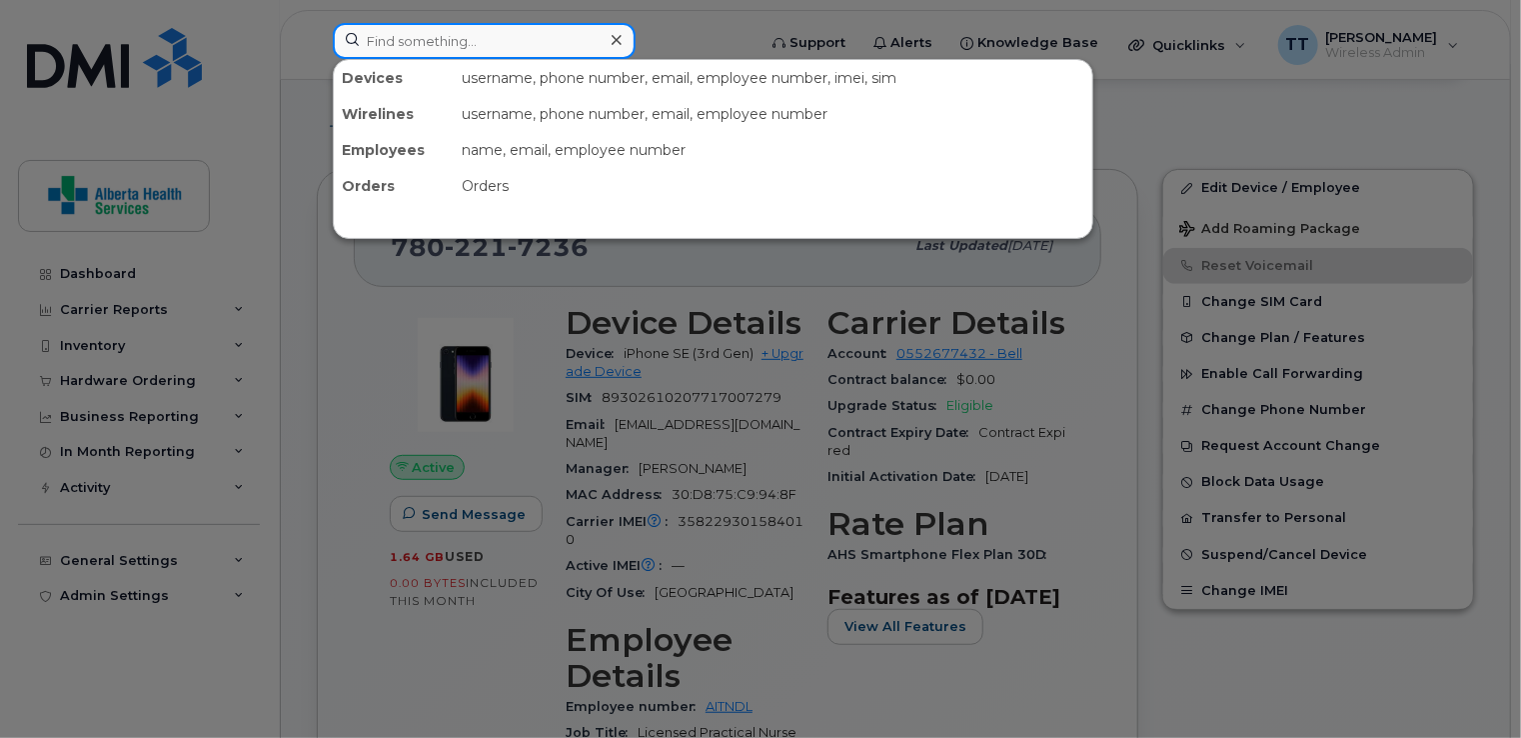
paste input "403-305-7584"
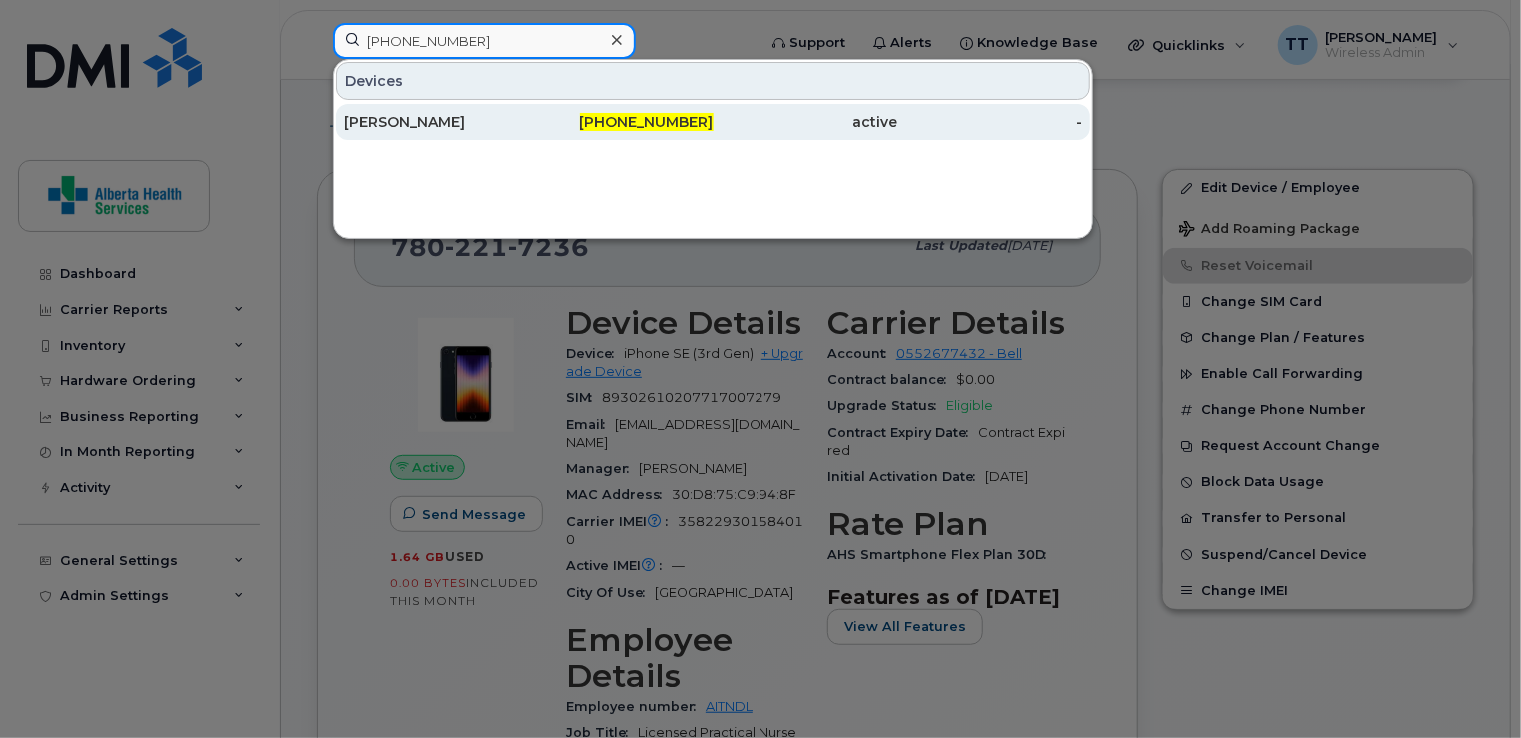
type input "403-305-7584"
click at [410, 123] on div "[PERSON_NAME]" at bounding box center [436, 122] width 185 height 20
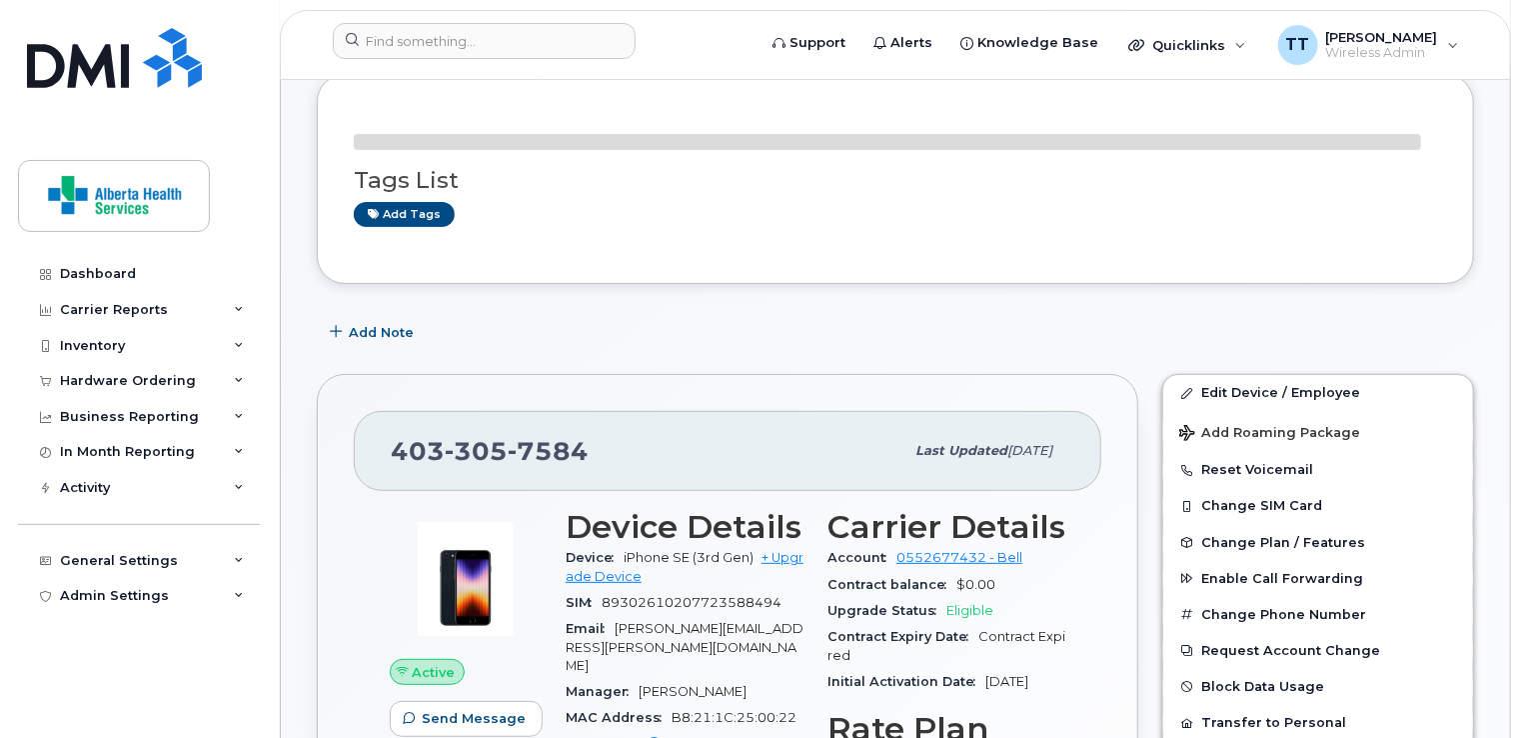
scroll to position [200, 0]
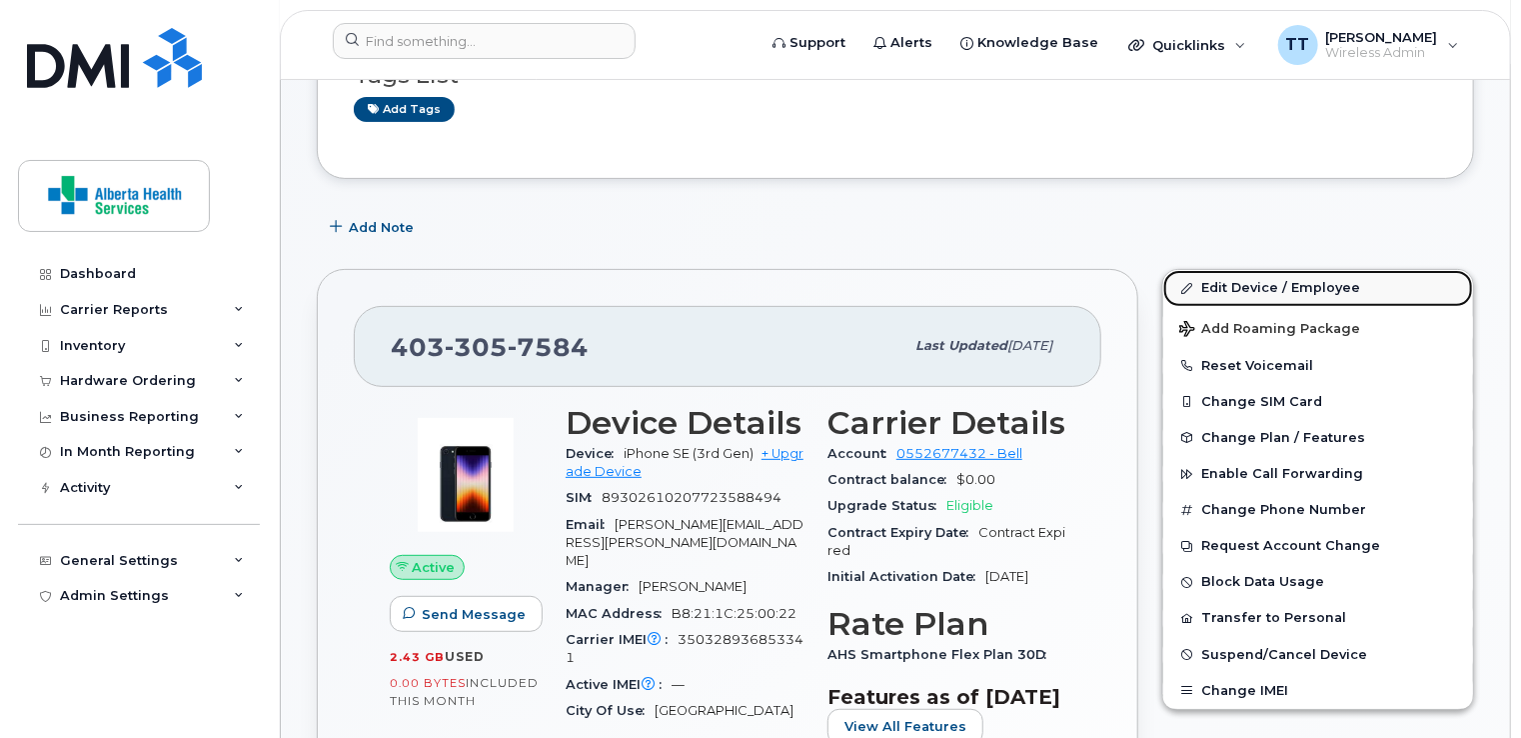
click at [1298, 286] on link "Edit Device / Employee" at bounding box center [1319, 288] width 310 height 36
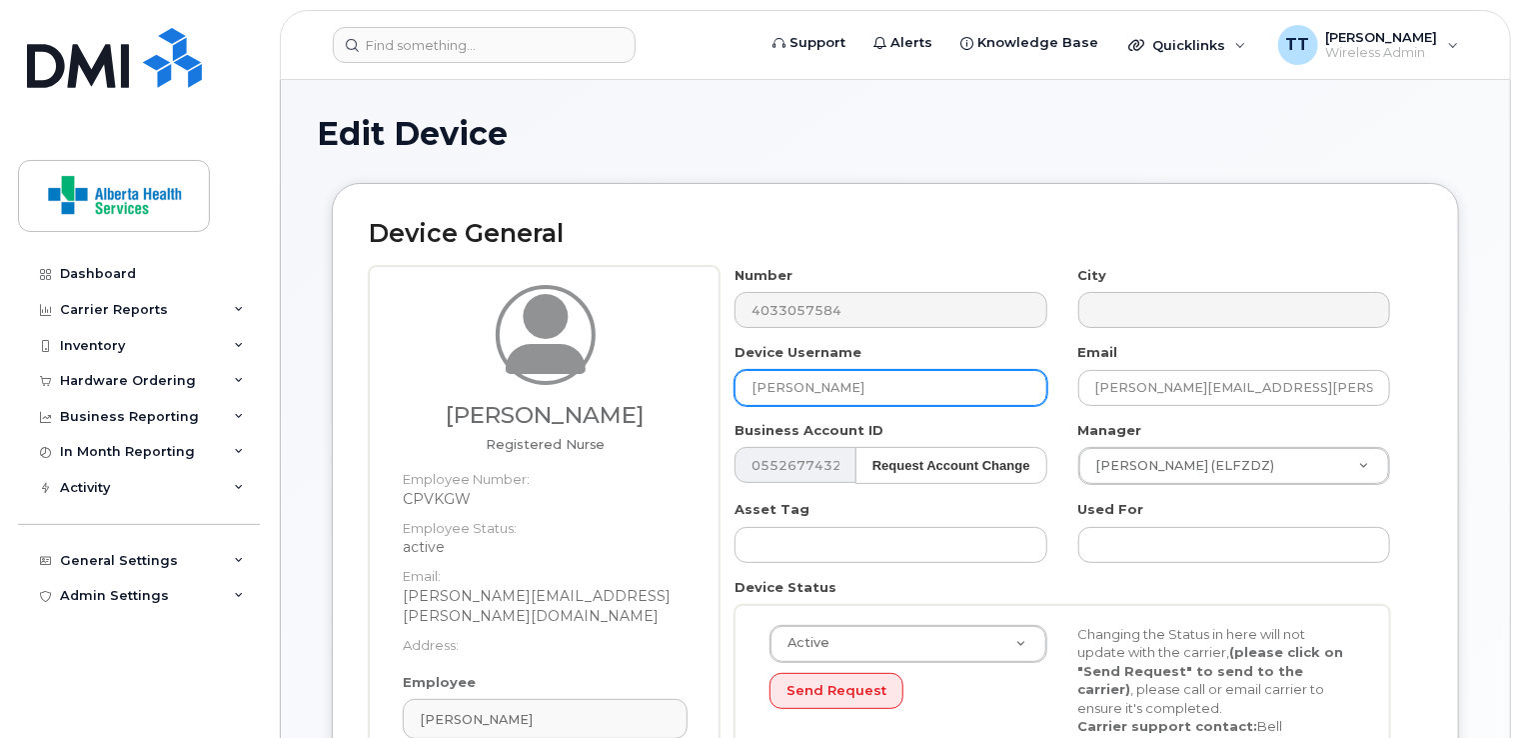
drag, startPoint x: 892, startPoint y: 374, endPoint x: 704, endPoint y: 398, distance: 189.5
click at [705, 396] on div "Leah Finstad Registered Nurse Employee Number: CPVKGW Employee Status: active E…" at bounding box center [896, 568] width 1054 height 604
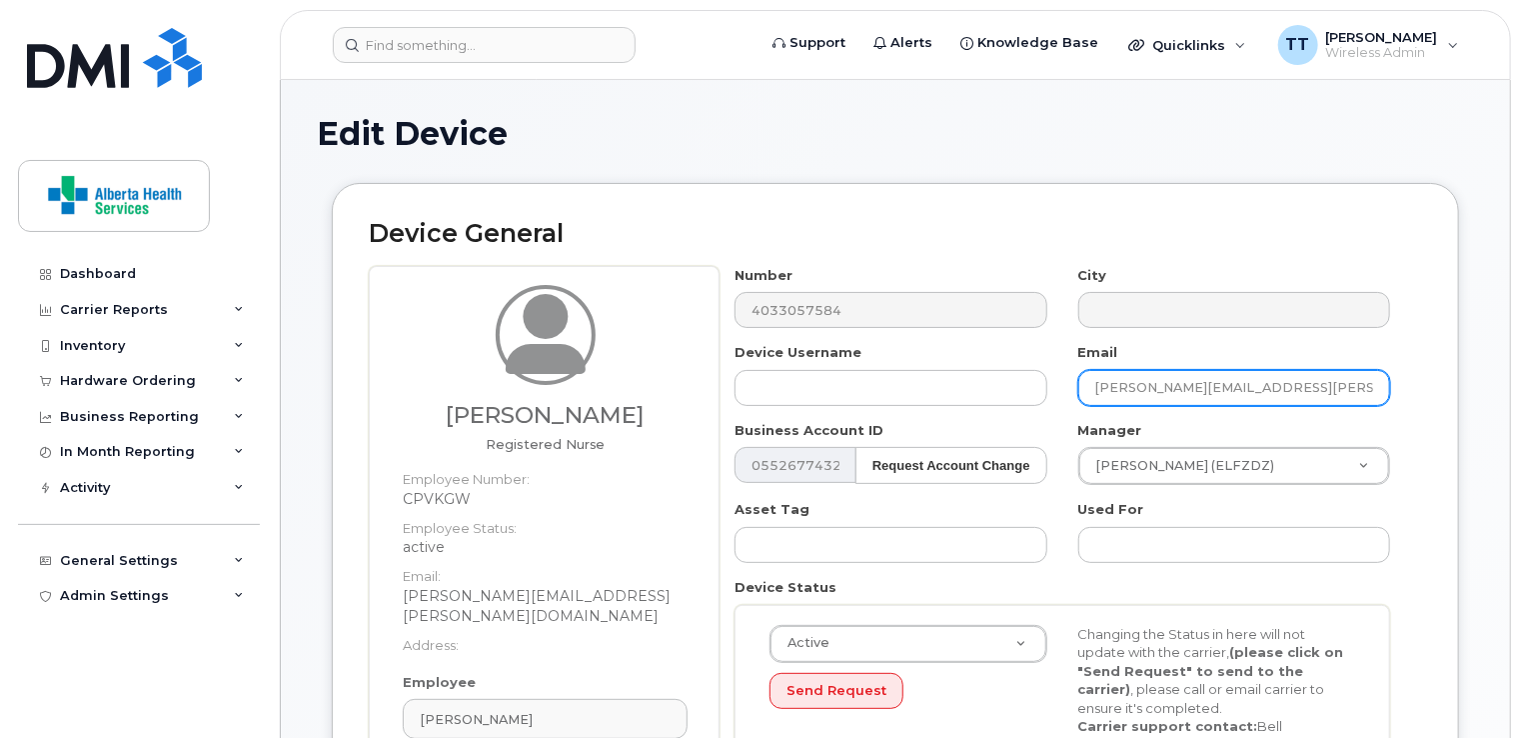
drag, startPoint x: 1090, startPoint y: 384, endPoint x: 1383, endPoint y: 394, distance: 294.1
click at [1383, 392] on input "Leah.Finstad@albertahealthservices.ca" at bounding box center [1235, 388] width 312 height 36
paste input "[EMAIL_ADDRESS][PERSON_NAME][DOMAIN_NAME]"
type input "[EMAIL_ADDRESS][PERSON_NAME][DOMAIN_NAME]"
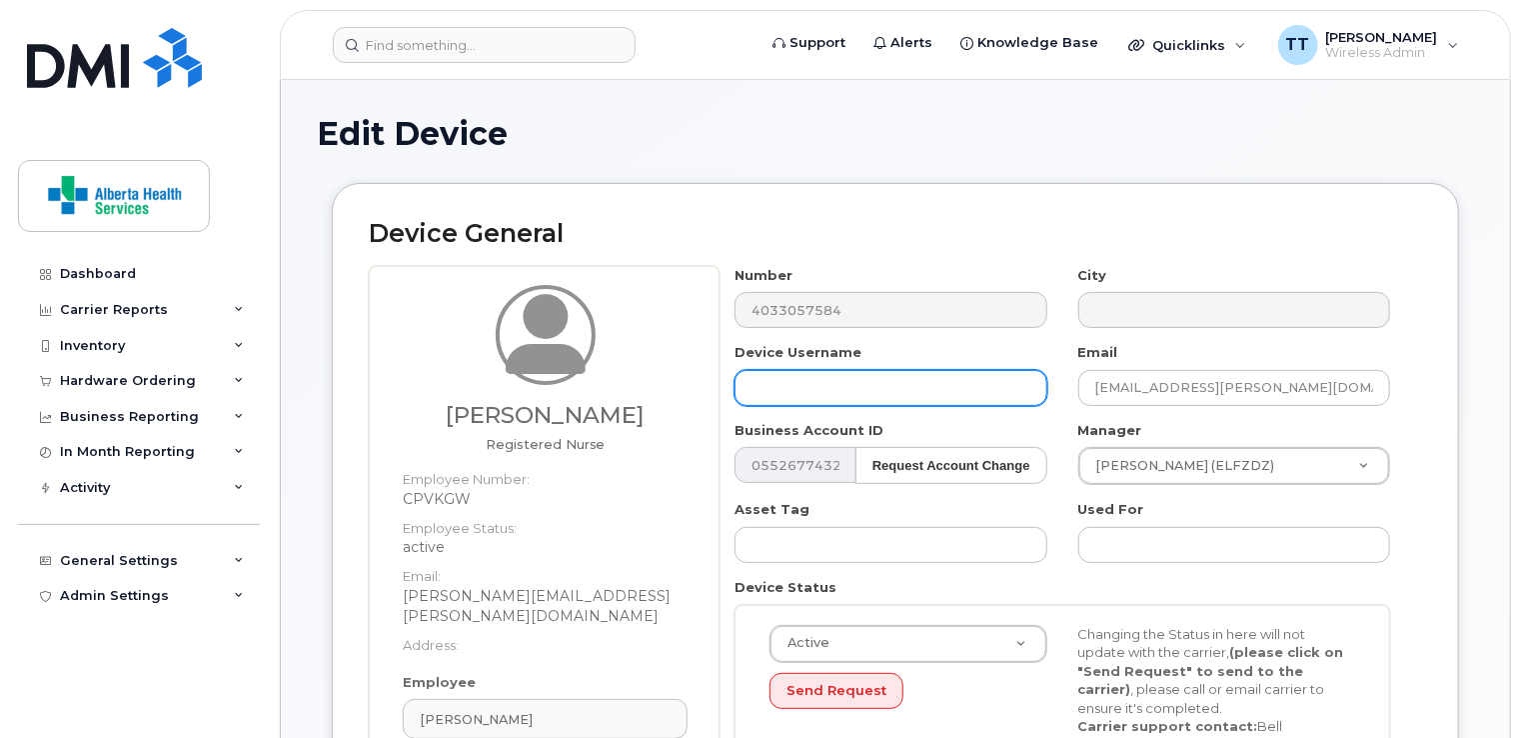
click at [820, 390] on input "text" at bounding box center [891, 388] width 312 height 36
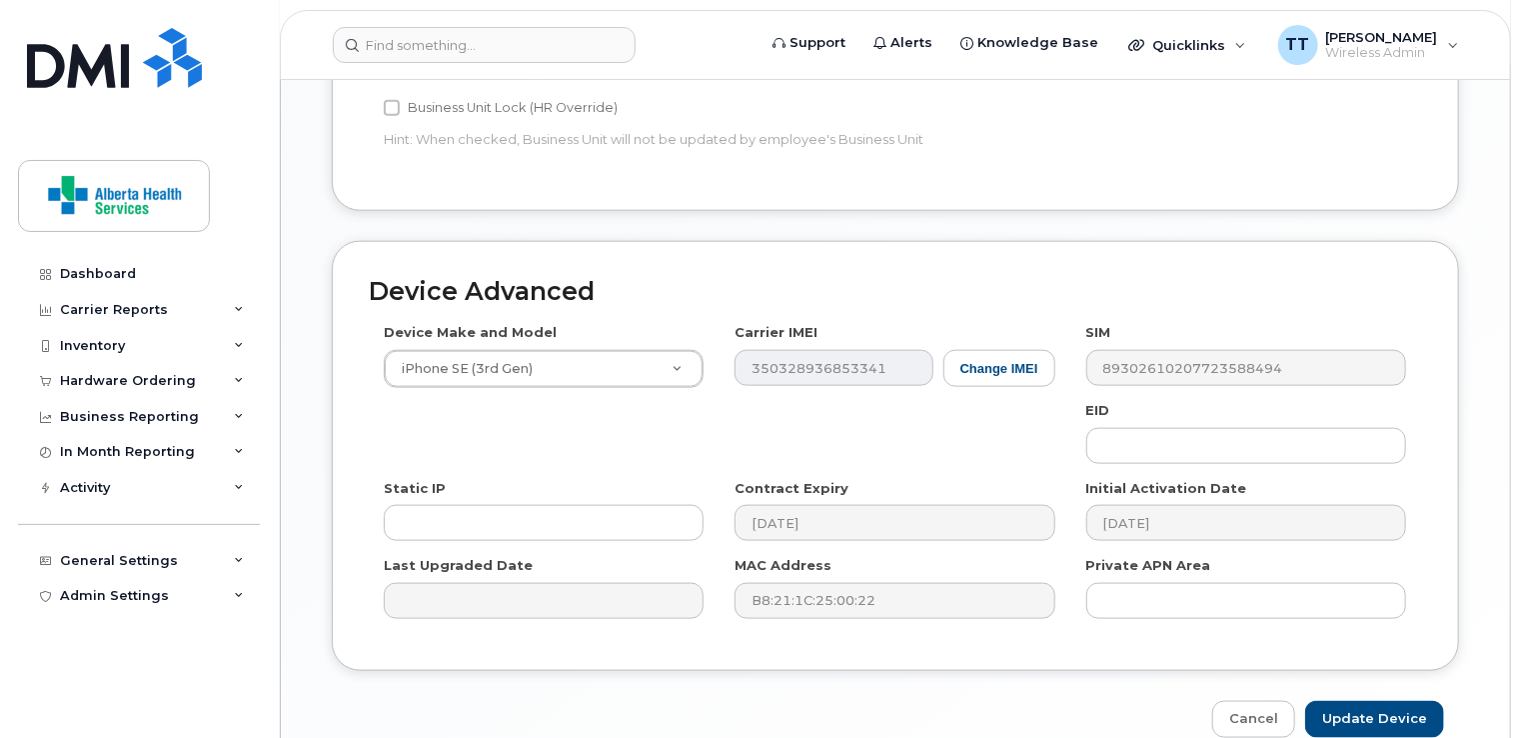
scroll to position [1060, 0]
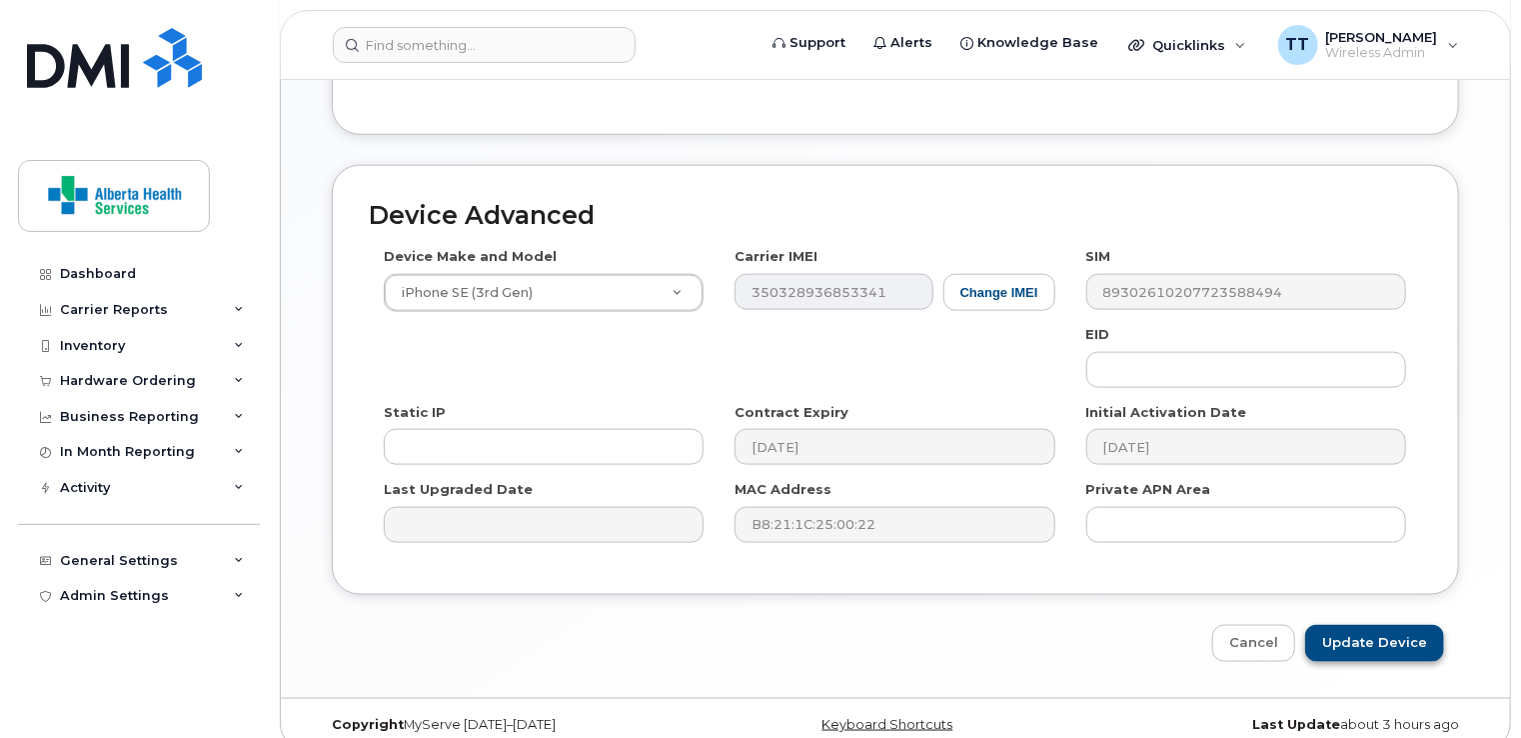
type input "[PERSON_NAME]"
click at [1400, 625] on input "Update Device" at bounding box center [1375, 643] width 139 height 37
type input "Saving..."
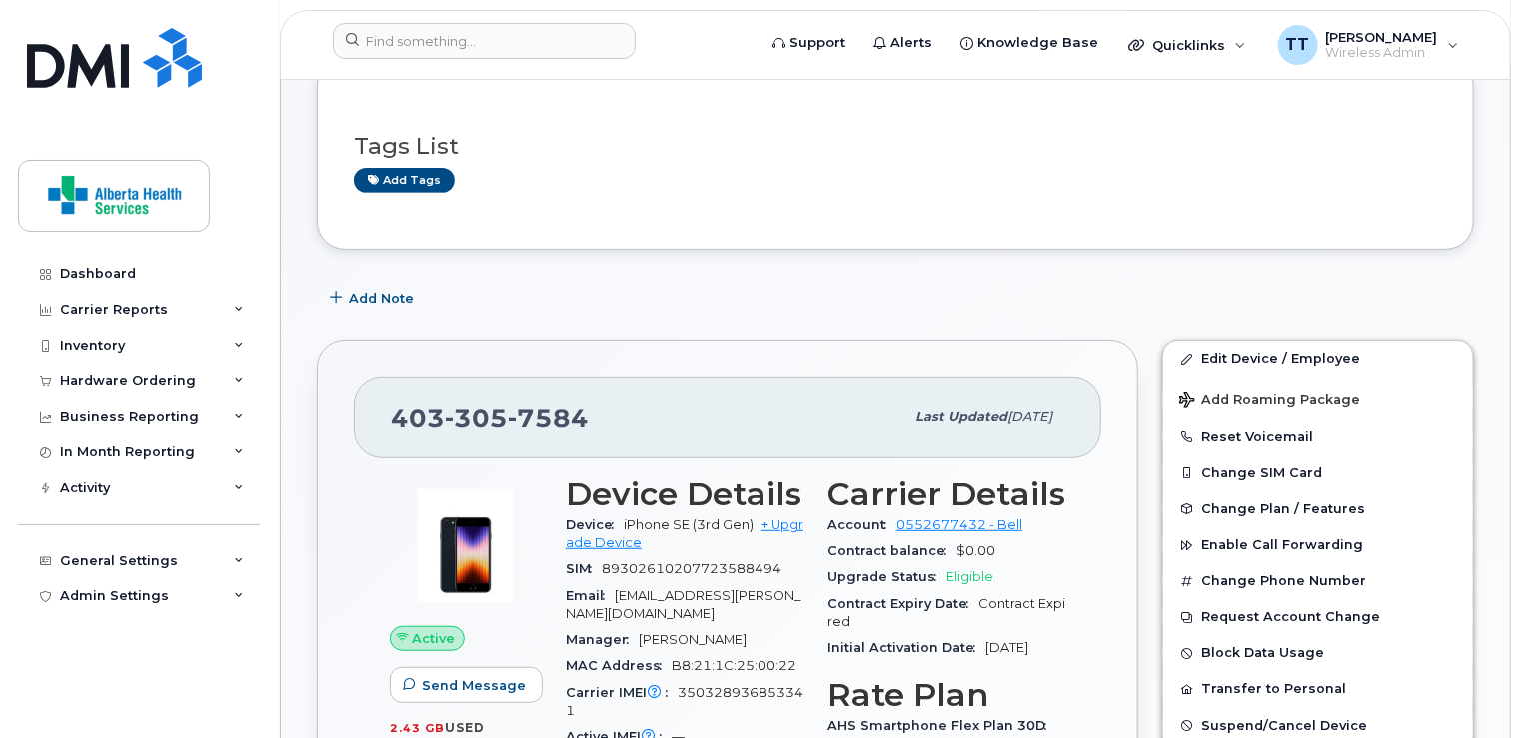
scroll to position [300, 0]
click at [1228, 438] on button "Reset Voicemail" at bounding box center [1319, 436] width 310 height 36
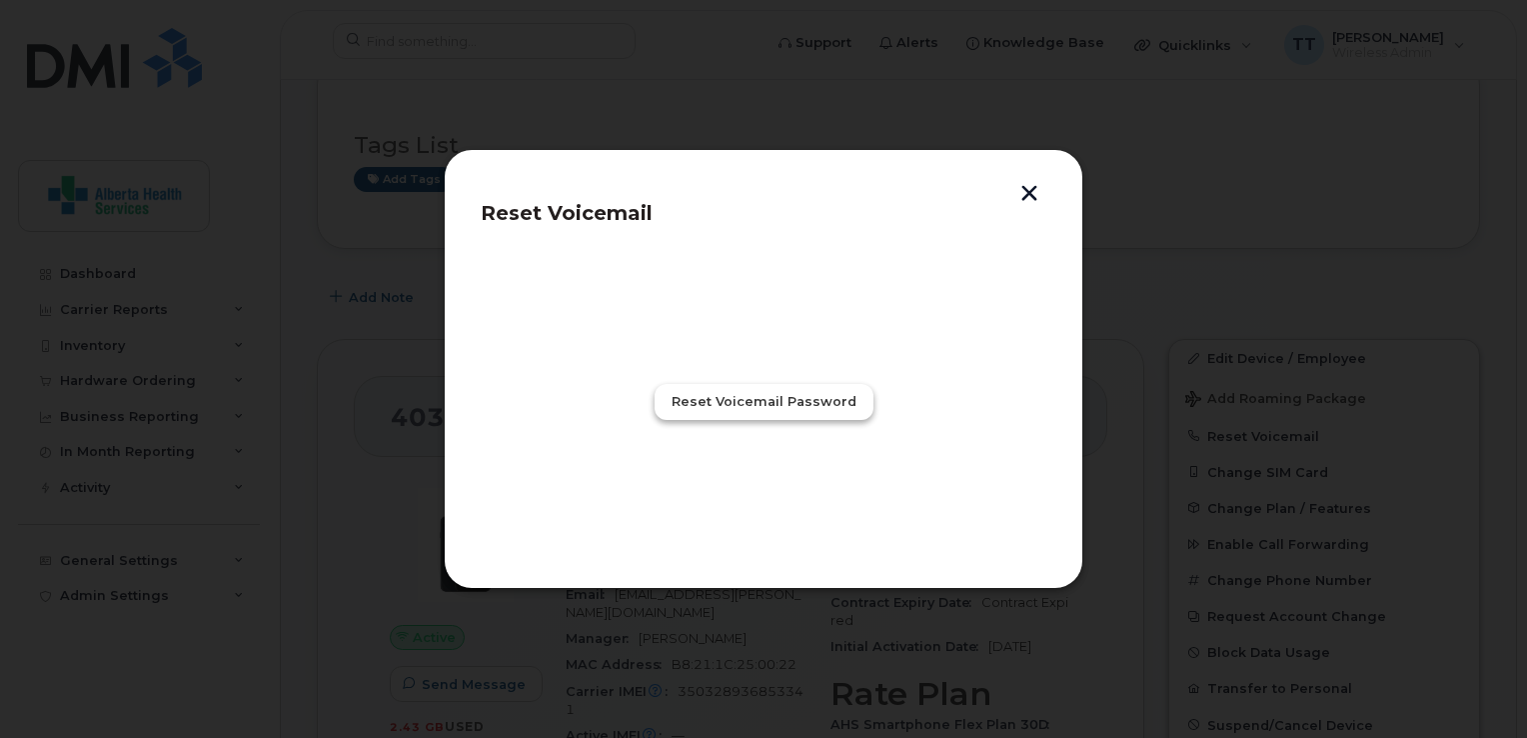
click at [758, 399] on span "Reset Voicemail Password" at bounding box center [764, 401] width 185 height 19
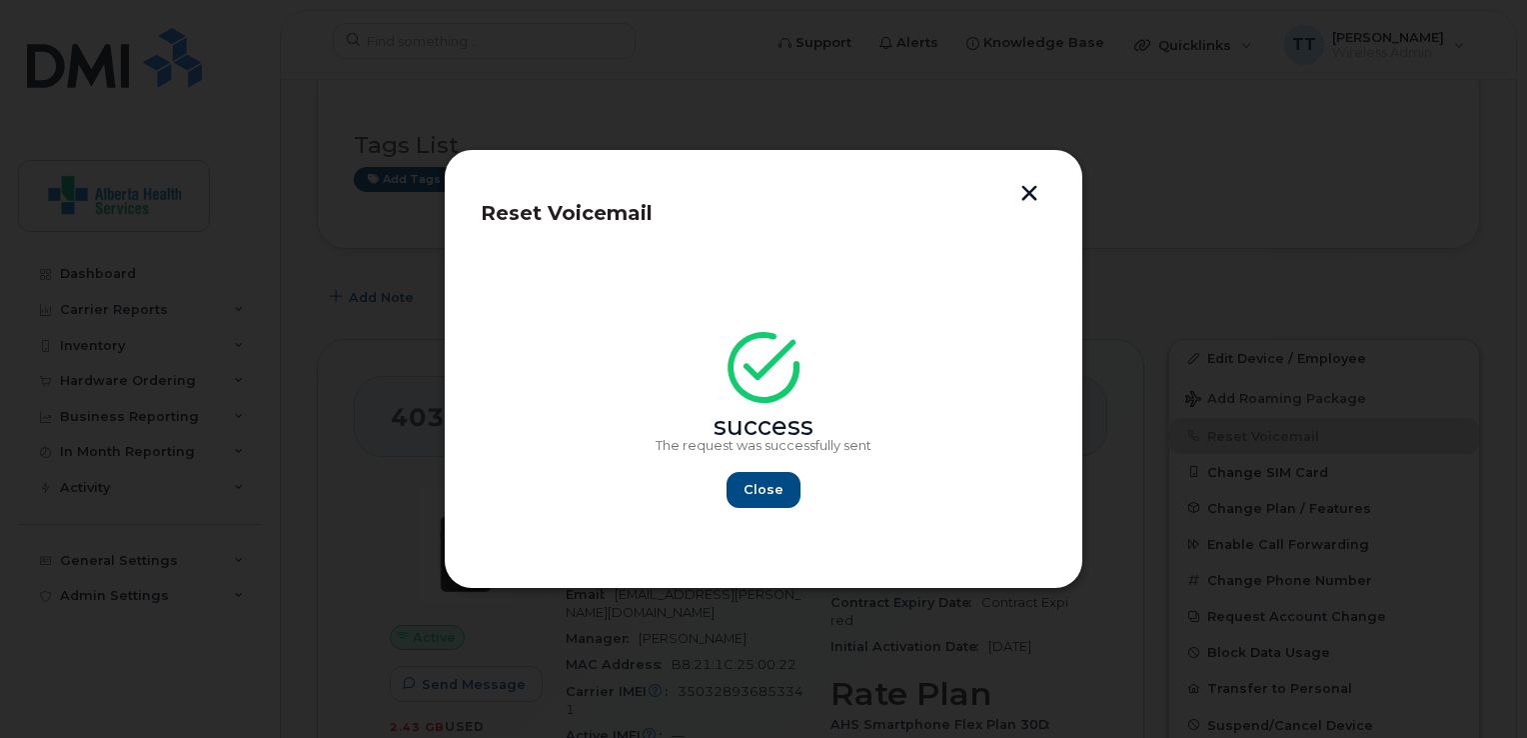
click at [1033, 190] on button "button" at bounding box center [1030, 195] width 30 height 21
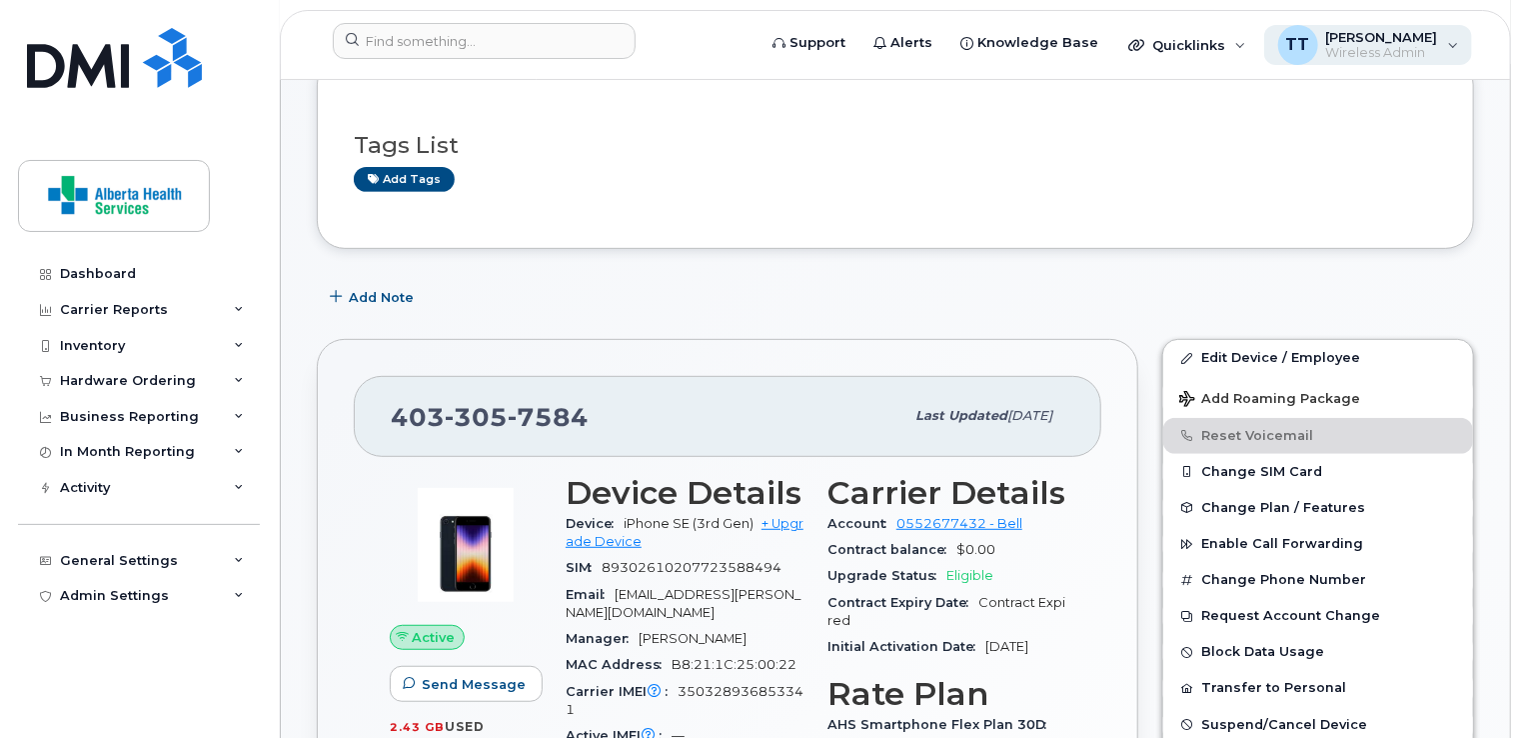
click at [1427, 27] on div "TT [PERSON_NAME] Wireless Admin" at bounding box center [1369, 45] width 209 height 40
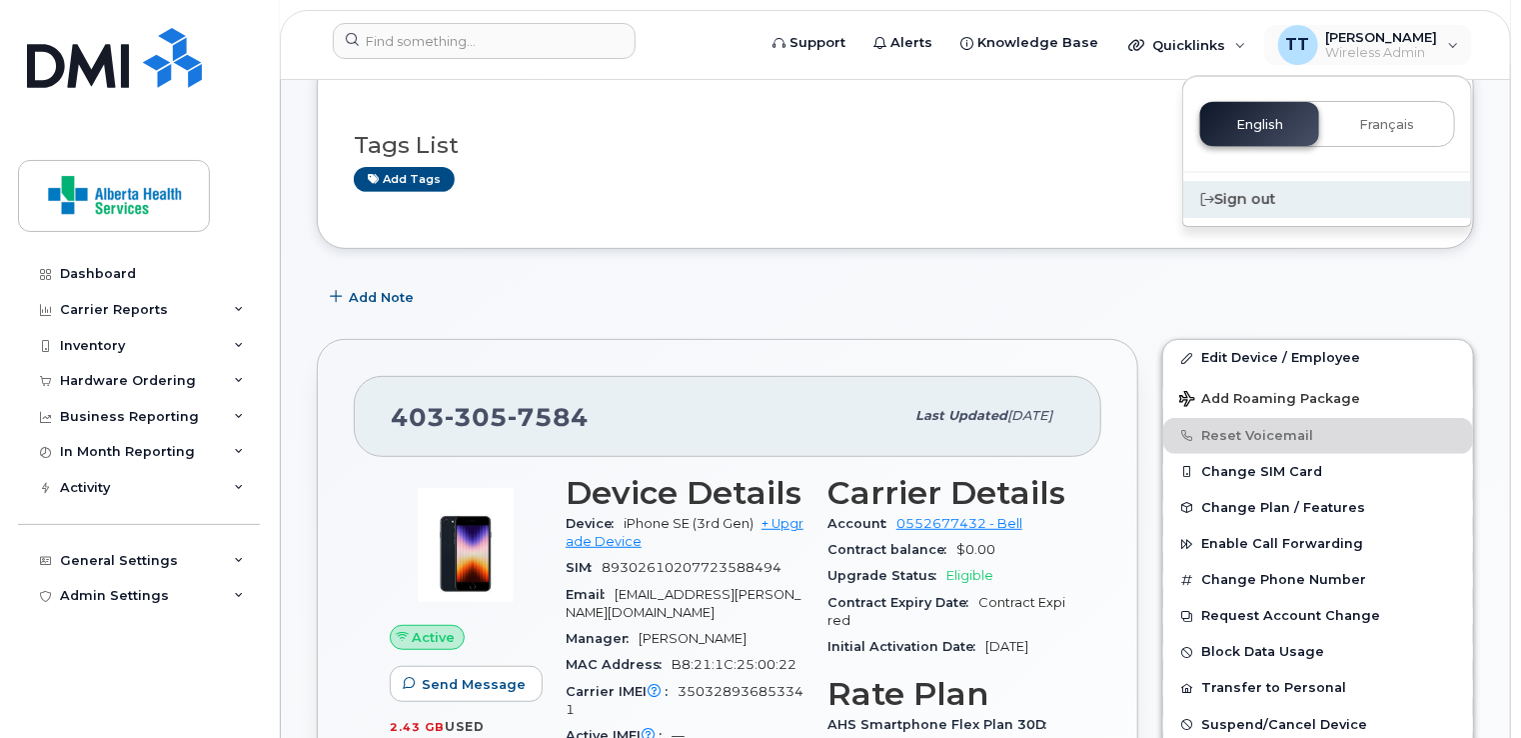
click at [1279, 202] on div "Sign out" at bounding box center [1328, 199] width 288 height 37
